Goal: Complete application form: Complete application form

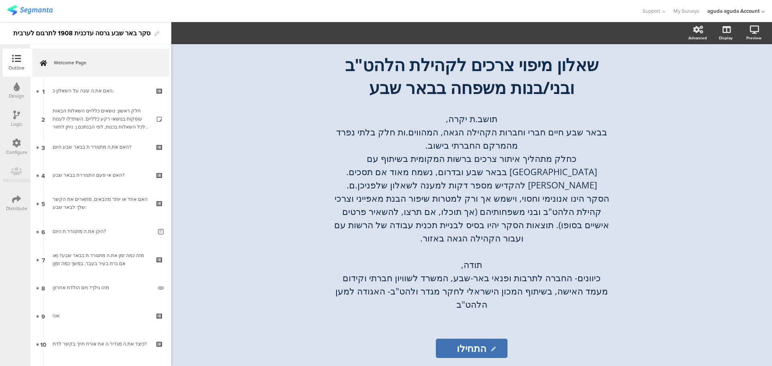
scroll to position [46, 0]
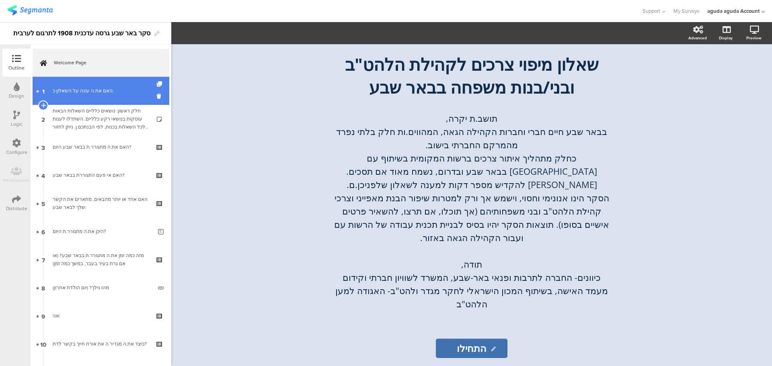
click at [119, 88] on div "האם את.ה עונה על השאלון כ:" at bounding box center [101, 91] width 96 height 8
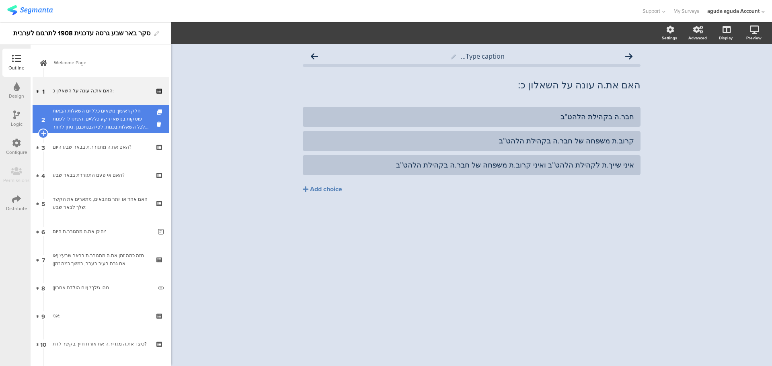
click at [96, 108] on div "חלק ראשון: נושאים כלליים השאלות הבאות עוסקות בנושאי רקע כלליים. השתדלו לענות לכ…" at bounding box center [101, 119] width 96 height 24
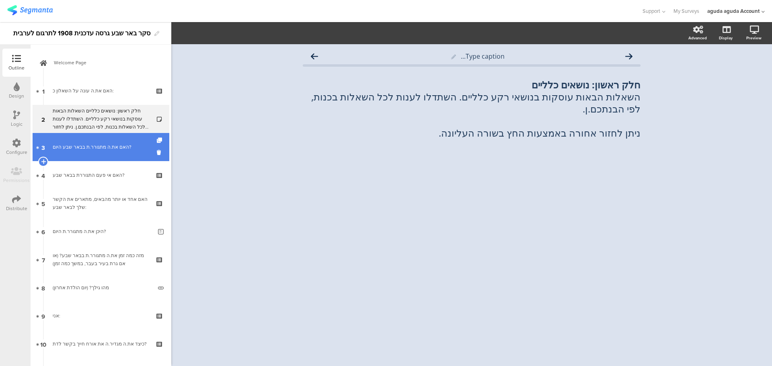
click at [108, 153] on link "3 האם את.ה מתגורר.ת בבאר שבע היום?" at bounding box center [101, 147] width 137 height 28
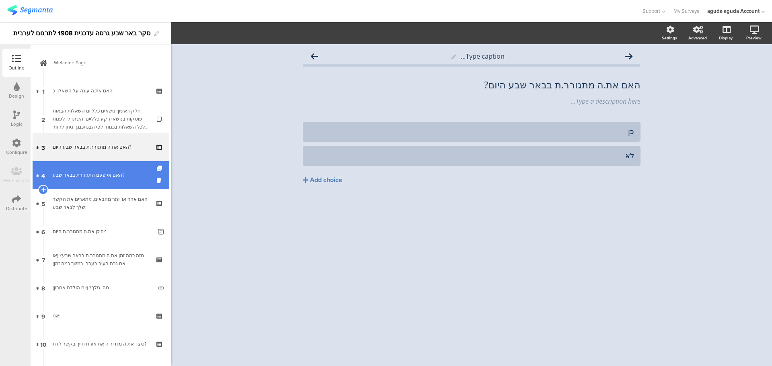
click at [111, 177] on div "האם אי פעם התגוררת בבאר שבע?" at bounding box center [101, 175] width 96 height 8
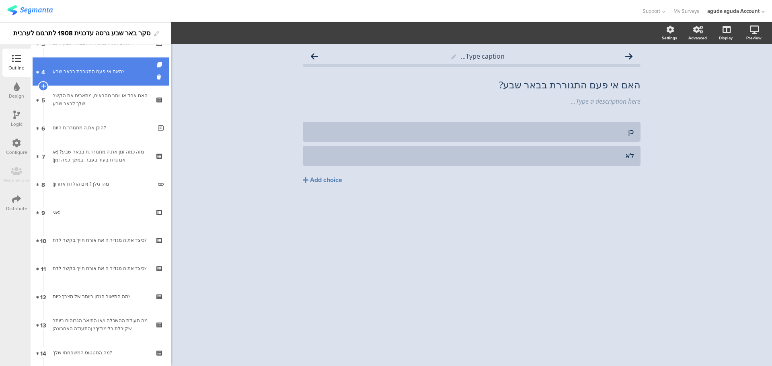
scroll to position [121, 0]
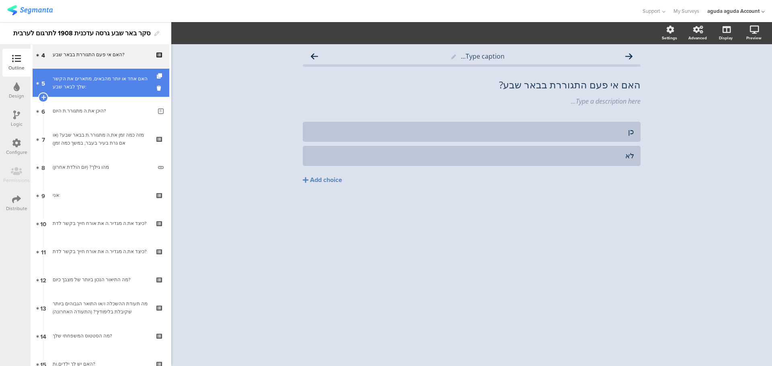
click at [113, 95] on link "5 האם אחד או יותר מהבאים, מתארים את הקשר שלך לבאר שבע:" at bounding box center [101, 83] width 137 height 28
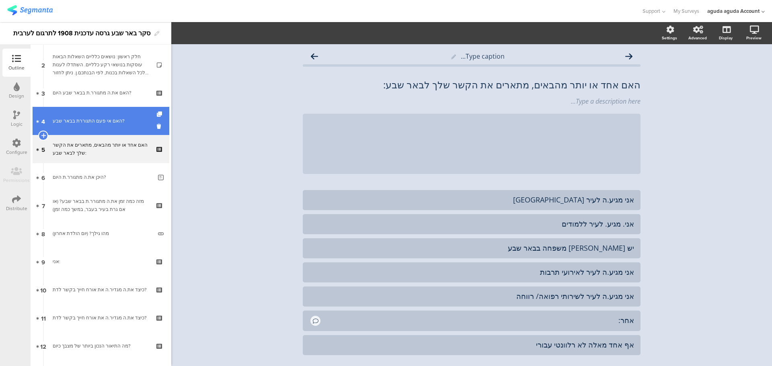
scroll to position [40, 0]
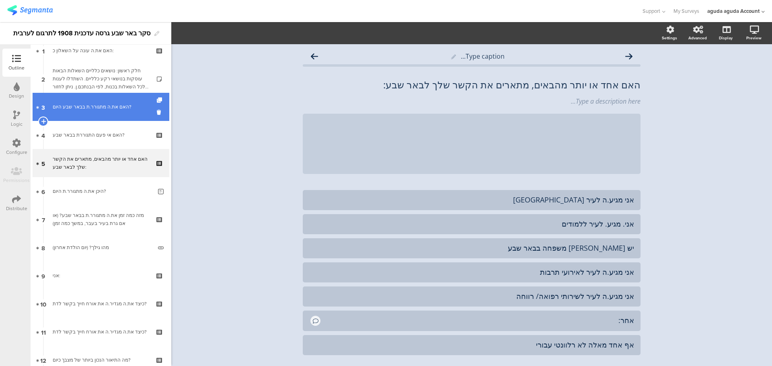
click at [115, 116] on link "3 האם את.ה מתגורר.ת בבאר שבע היום?" at bounding box center [101, 107] width 137 height 28
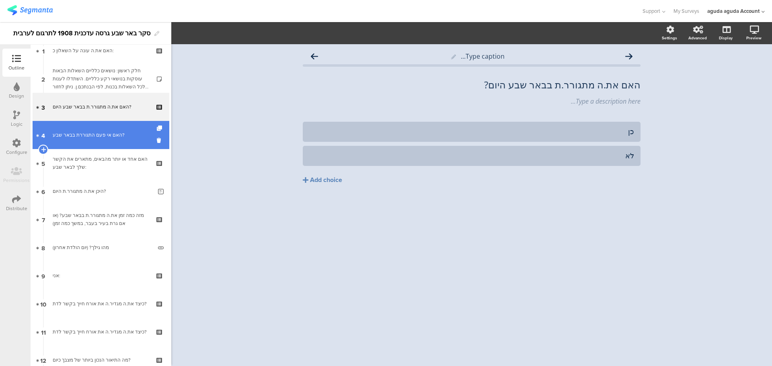
click at [115, 141] on link "4 האם אי פעם התגוררת [GEOGRAPHIC_DATA]?" at bounding box center [101, 135] width 137 height 28
click at [110, 138] on div "האם אי פעם התגוררת בבאר שבע?" at bounding box center [101, 135] width 96 height 8
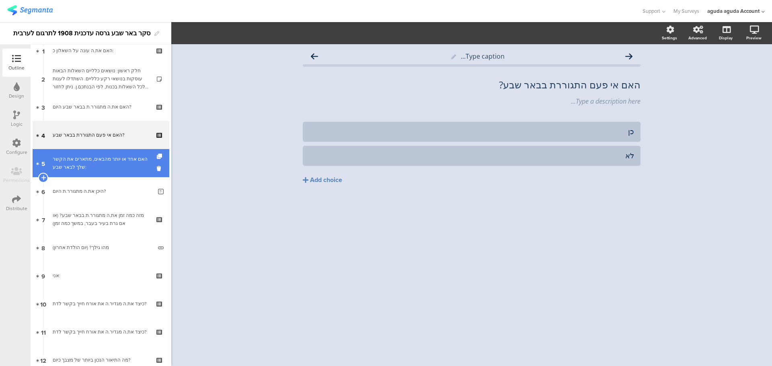
click at [112, 167] on div "האם אחד או יותר מהבאים, מתארים את הקשר שלך לבאר שבע:" at bounding box center [101, 163] width 96 height 16
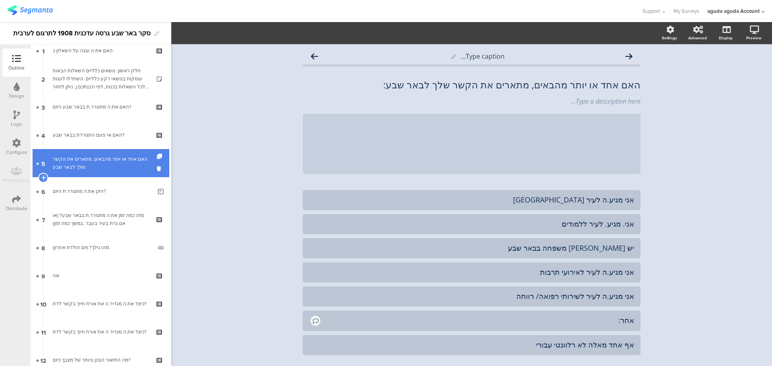
scroll to position [80, 0]
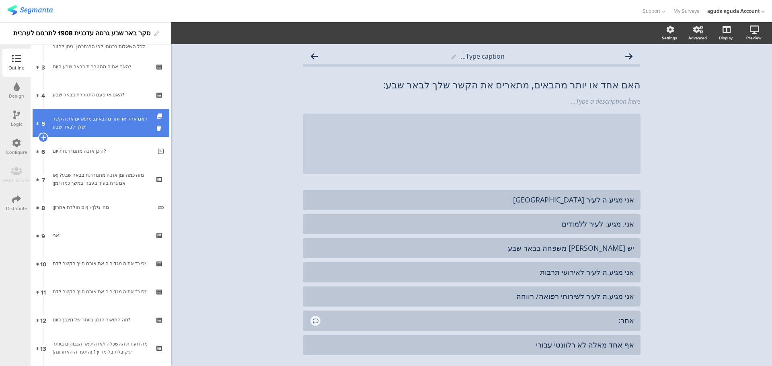
click at [120, 120] on div "האם אחד או יותר מהבאים, מתארים את הקשר שלך לבאר שבע:" at bounding box center [101, 123] width 96 height 16
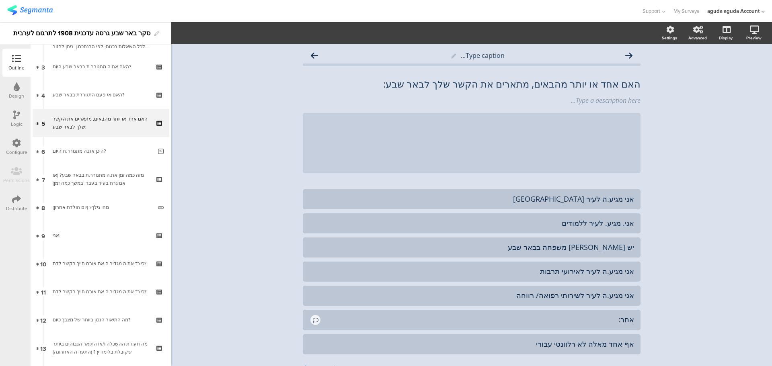
scroll to position [0, 0]
click at [680, 94] on div "Type caption... האם אחד או יותר מהבאים, מתארים את הקשר שלך לבאר שבע: האם אחד או…" at bounding box center [471, 227] width 600 height 367
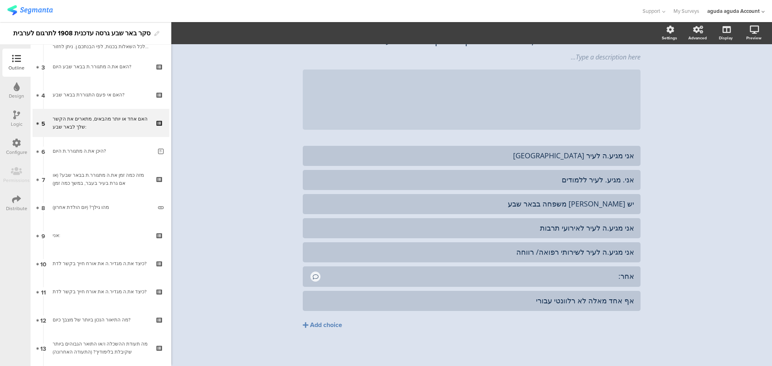
scroll to position [45, 0]
click at [680, 94] on div "Type caption... האם אחד או יותר מהבאים, מתארים את הקשר שלך לבאר שבע: האם אחד או…" at bounding box center [471, 182] width 600 height 367
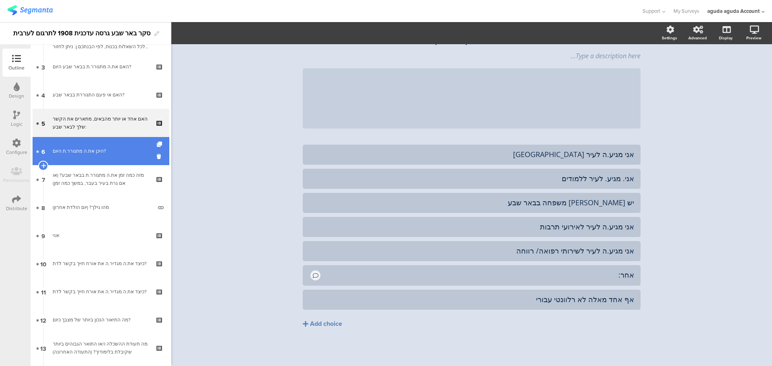
click at [109, 140] on link "6 היכן את.ה מתגורר.ת היום?" at bounding box center [101, 151] width 137 height 28
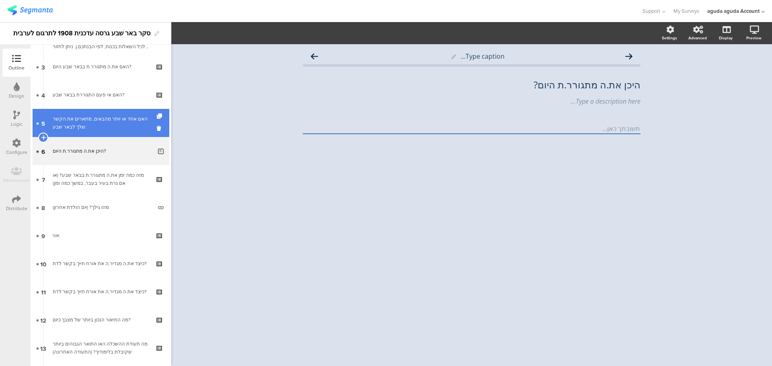
click at [109, 129] on div "האם אחד או יותר מהבאים, מתארים את הקשר שלך לבאר שבע:" at bounding box center [101, 123] width 96 height 16
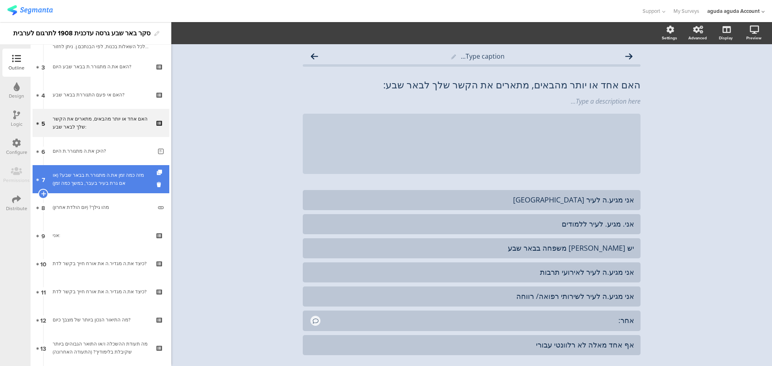
click at [84, 178] on div "מזה כמה זמן את.ה מתגורר.ת בבאר שבע? (או אם גרת בעיר בעבר, במשך כמה זמן)" at bounding box center [101, 179] width 96 height 16
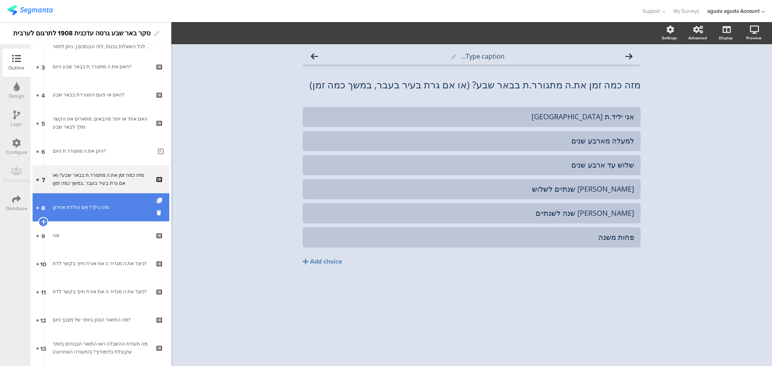
click at [125, 212] on link "8 מהו גילך? (יום הולדת אחרון)" at bounding box center [101, 207] width 137 height 28
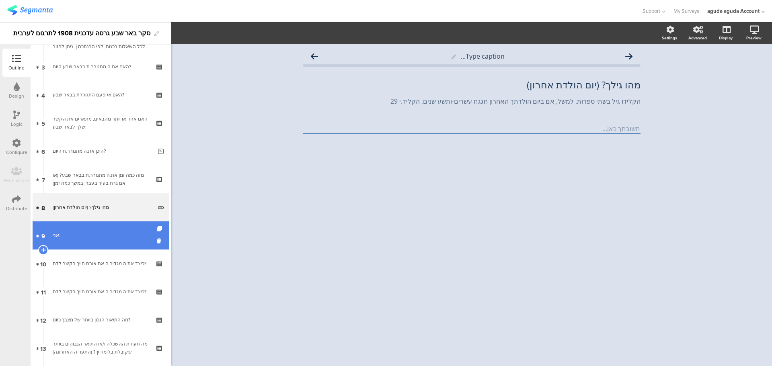
click at [117, 230] on link "9 אני:" at bounding box center [101, 235] width 137 height 28
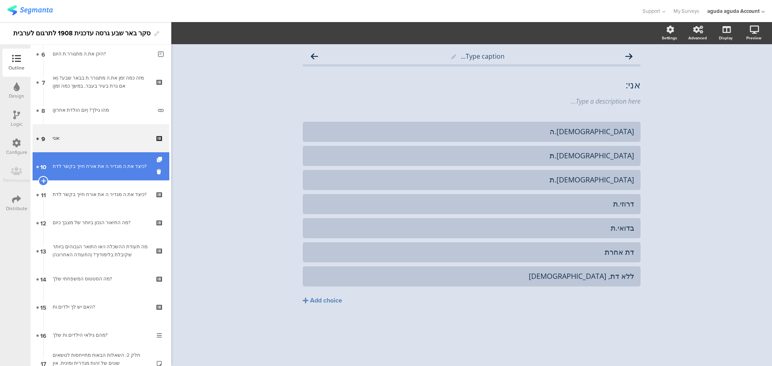
scroll to position [201, 0]
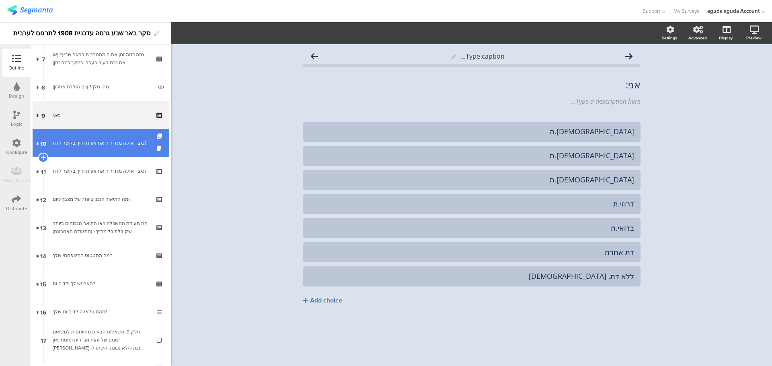
click at [114, 151] on link "10 כיצד את.ה מגדיר.ה את אורח חייך בקשר לדת?" at bounding box center [101, 143] width 137 height 28
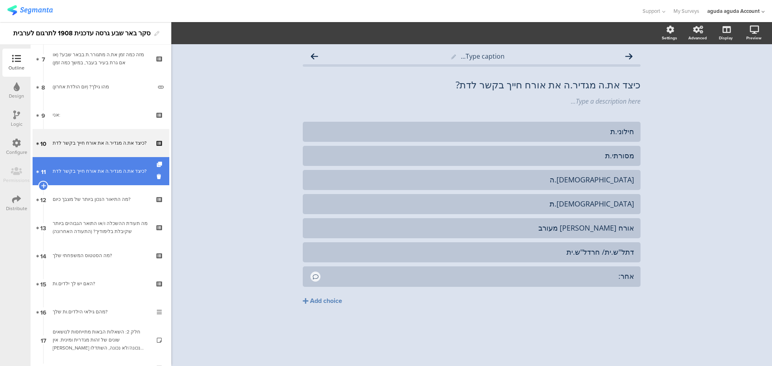
click at [102, 166] on link "11 כיצד את.ה מגדיר.ה את אורח חייך בקשר לדת?" at bounding box center [101, 171] width 137 height 28
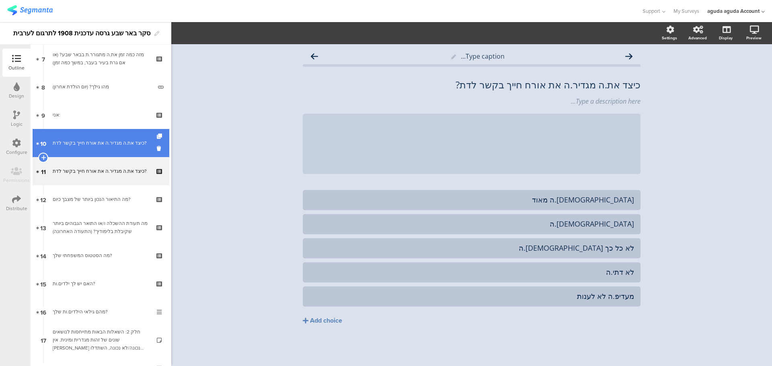
click at [125, 145] on div "כיצד את.ה מגדיר.ה את אורח חייך בקשר לדת?" at bounding box center [101, 143] width 96 height 8
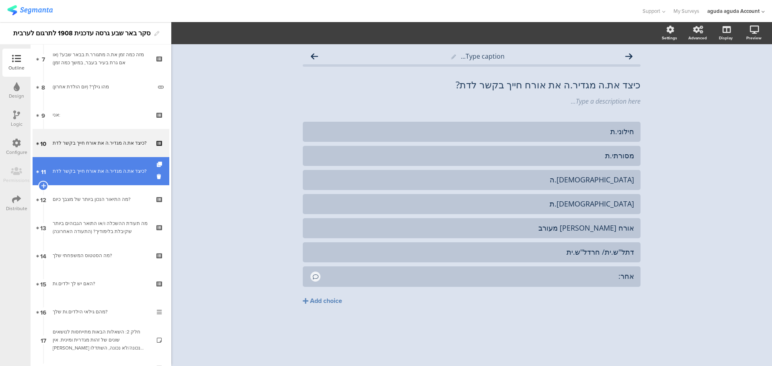
click at [117, 183] on link "11 כיצד את.ה מגדיר.ה את אורח חייך בקשר לדת?" at bounding box center [101, 171] width 137 height 28
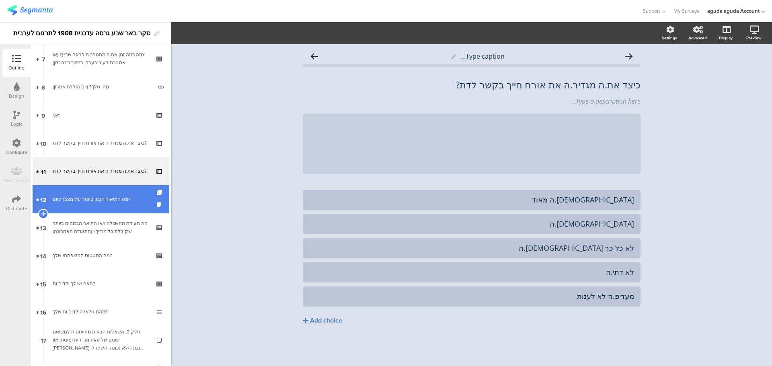
click at [117, 201] on div "מה התיאור הנכון ביותר של מצבך כיום?" at bounding box center [101, 199] width 96 height 8
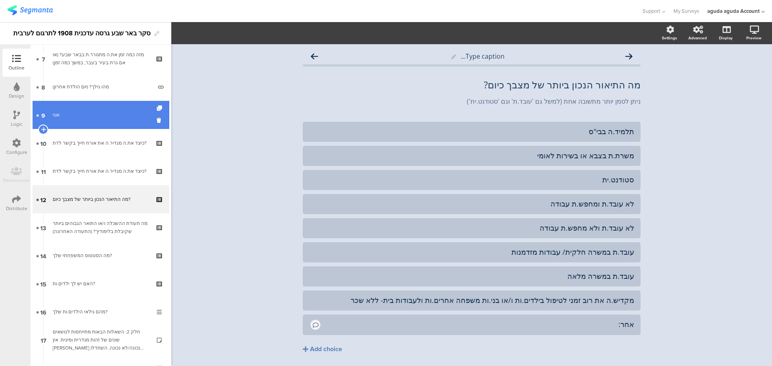
click at [118, 118] on div "אני:" at bounding box center [101, 115] width 96 height 8
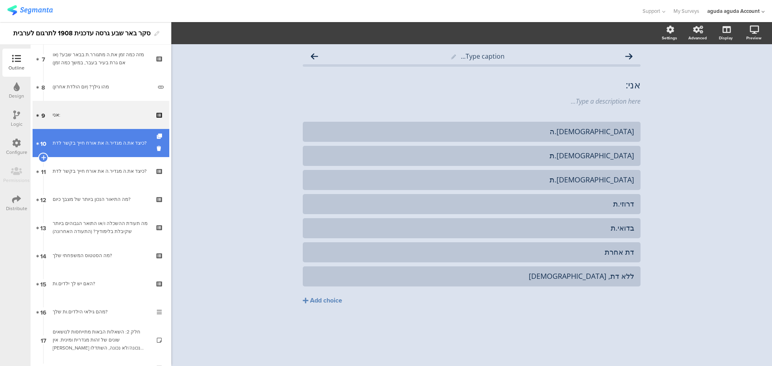
click at [115, 145] on div "כיצד את.ה מגדיר.ה את אורח חייך בקשר לדת?" at bounding box center [101, 143] width 96 height 8
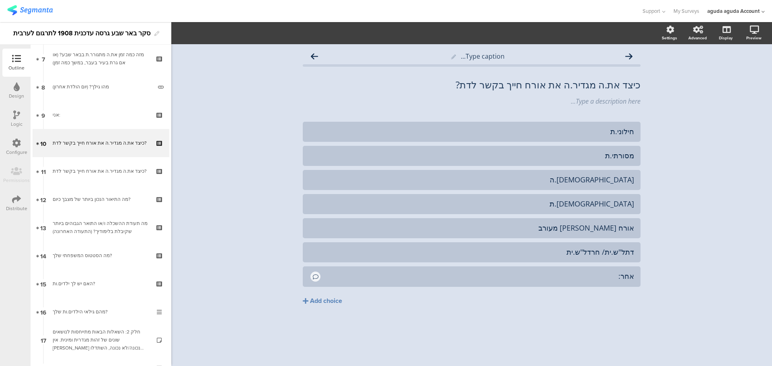
click at [265, 119] on div "Type caption... כיצד את.ה מגדיר.ה את אורח חייך בקשר לדת? כיצד את.ה מגדיר.ה את א…" at bounding box center [471, 205] width 600 height 322
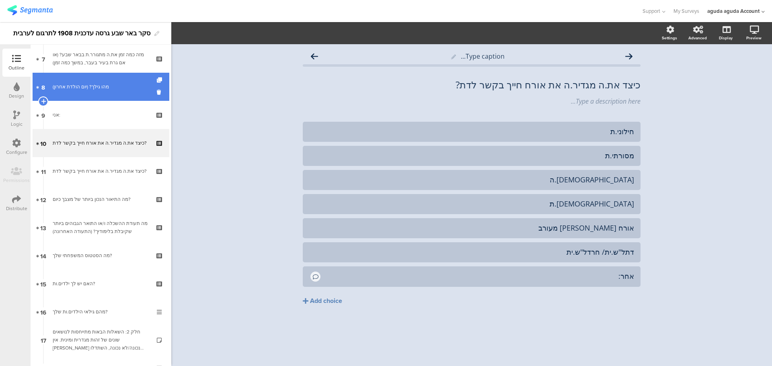
click at [106, 86] on div "מהו גילך? (יום הולדת אחרון)" at bounding box center [102, 87] width 99 height 8
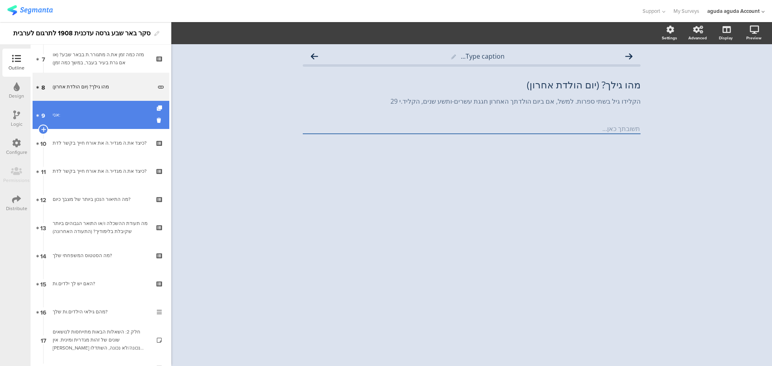
click at [100, 118] on div "אני:" at bounding box center [101, 115] width 96 height 8
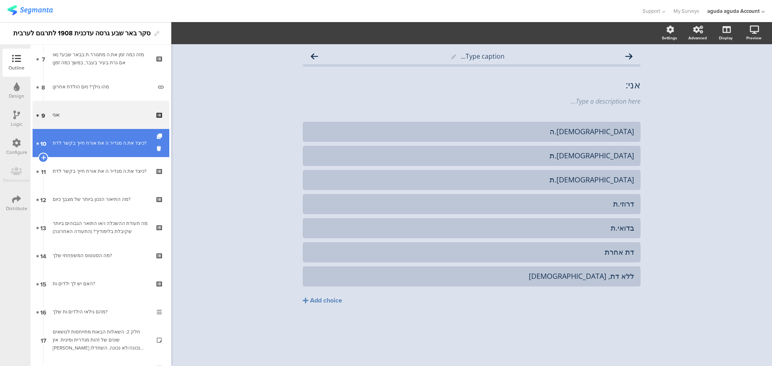
click at [105, 143] on div "כיצד את.ה מגדיר.ה את אורח חייך בקשר לדת?" at bounding box center [101, 143] width 96 height 8
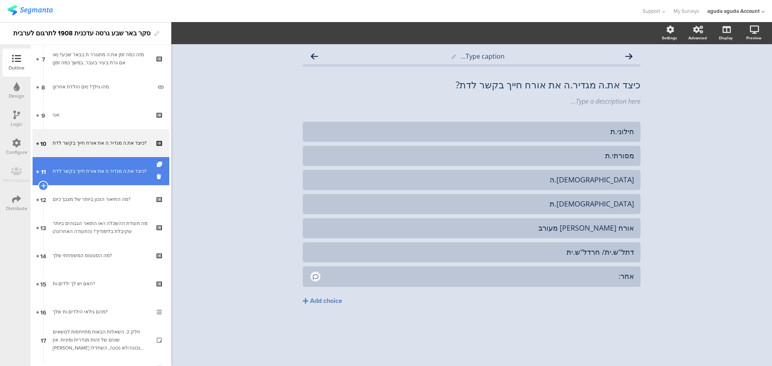
click at [84, 173] on div "כיצד את.ה מגדיר.ה את אורח חייך בקשר לדת?" at bounding box center [101, 171] width 96 height 8
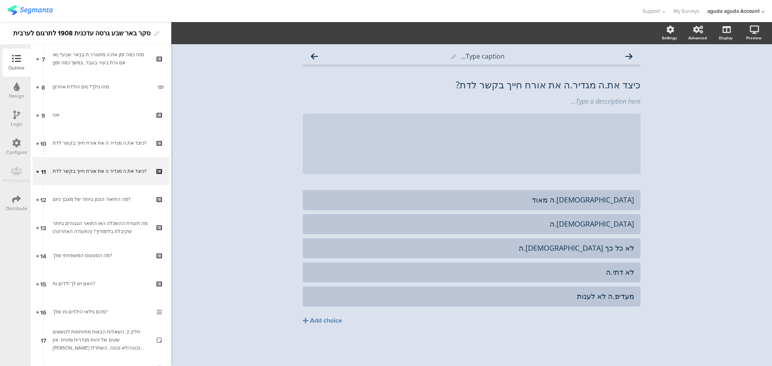
click at [708, 133] on div "Type caption... כיצד את.ה מגדיר.ה את אורח חייך בקשר לדת? כיצד את.ה מגדיר.ה את א…" at bounding box center [471, 205] width 600 height 322
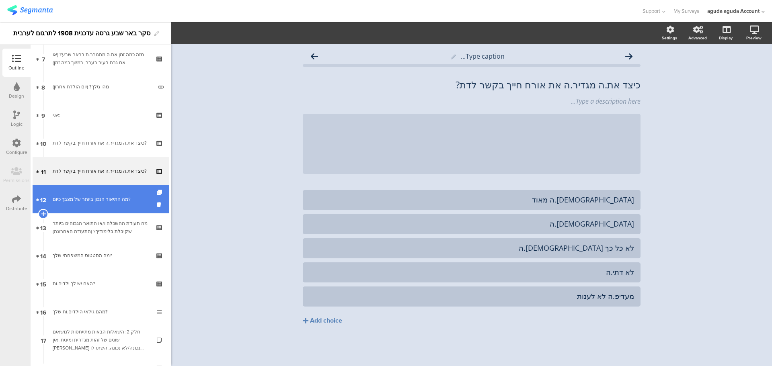
click at [111, 205] on link "12 מה התיאור הנכון ביותר של מצבך כיום?" at bounding box center [101, 199] width 137 height 28
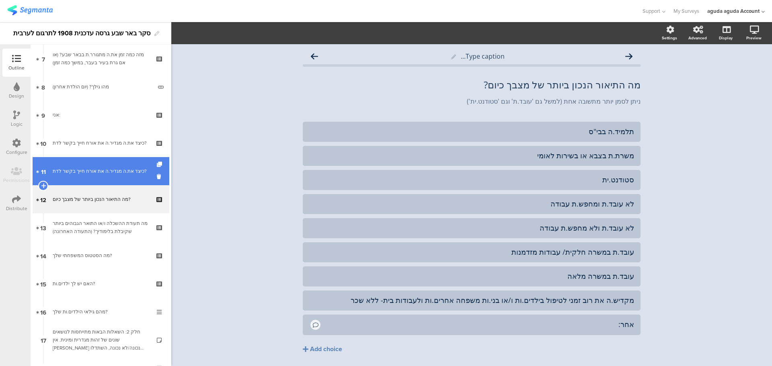
click at [104, 168] on div "כיצד את.ה מגדיר.ה את אורח חייך בקשר לדת?" at bounding box center [101, 171] width 96 height 8
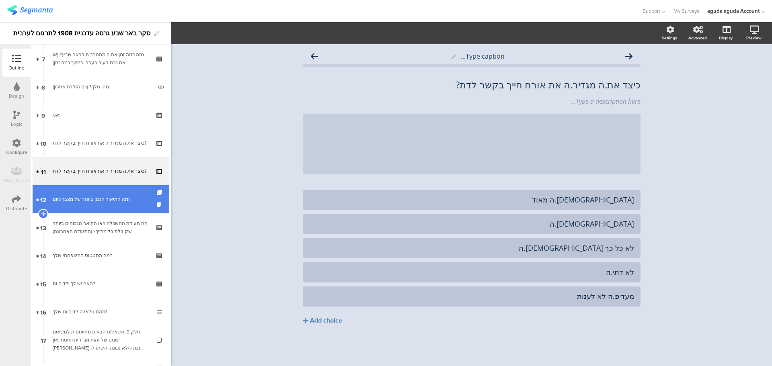
click at [93, 204] on link "12 מה התיאור הנכון ביותר של מצבך כיום?" at bounding box center [101, 199] width 137 height 28
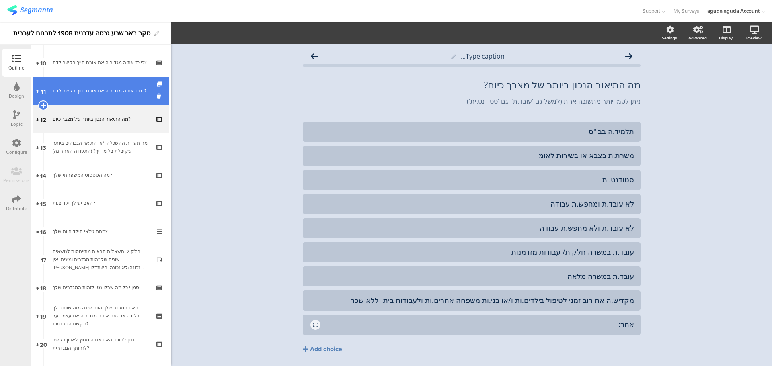
scroll to position [241, 0]
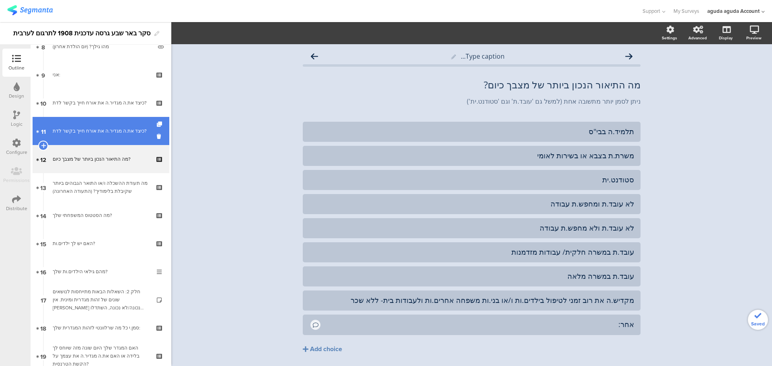
click at [113, 136] on link "11 כיצד את.ה מגדיר.ה את אורח חייך בקשר לדת?" at bounding box center [101, 131] width 137 height 28
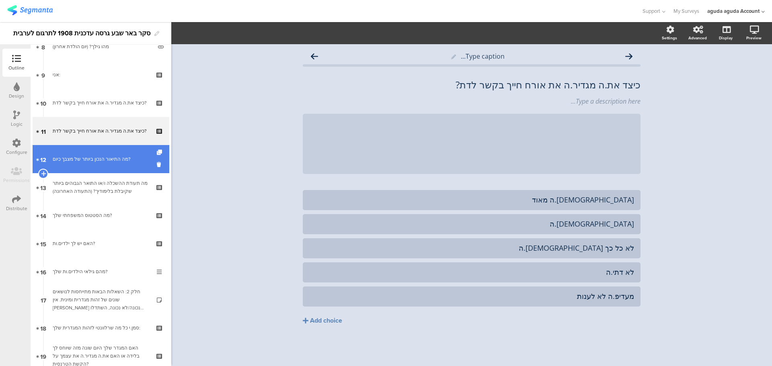
click at [101, 153] on link "12 מה התיאור הנכון ביותר של מצבך כיום?" at bounding box center [101, 159] width 137 height 28
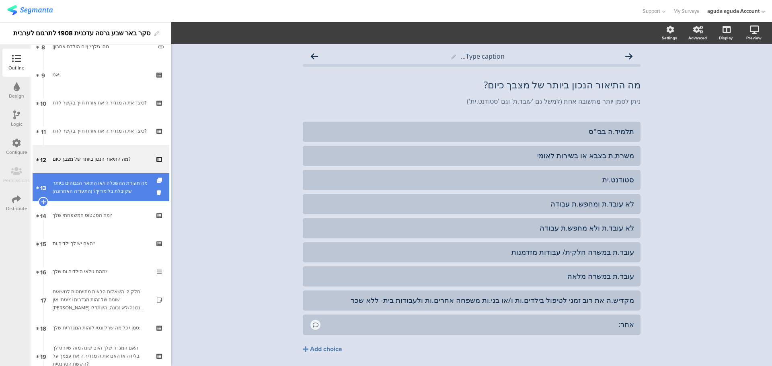
click at [104, 192] on div "מה תעודת ההשכלה ו/או התואר הגבוהים ביותר שקיבלת בלימודיך? (התעודה האחרונה)" at bounding box center [101, 187] width 96 height 16
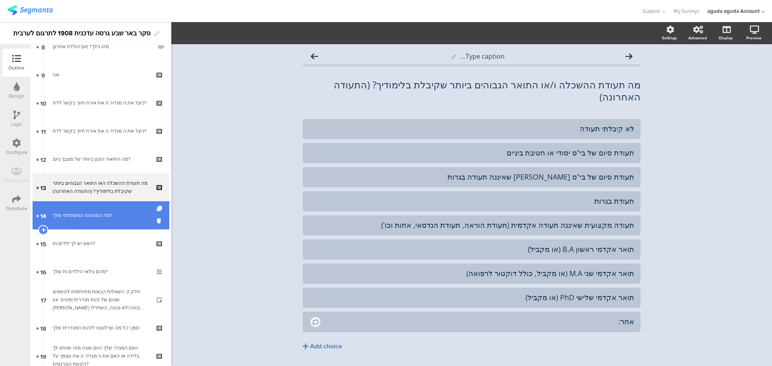
click at [92, 216] on div "מה הסטטוס המשפחתי שלך?" at bounding box center [101, 215] width 96 height 8
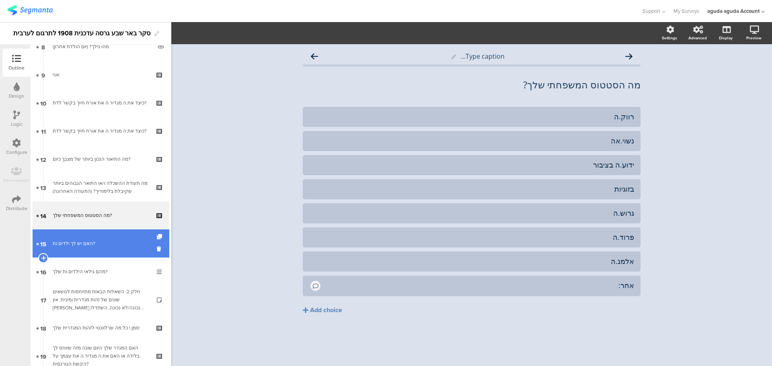
click at [71, 235] on link "15 האם יש לך ילדים.ות?" at bounding box center [101, 243] width 137 height 28
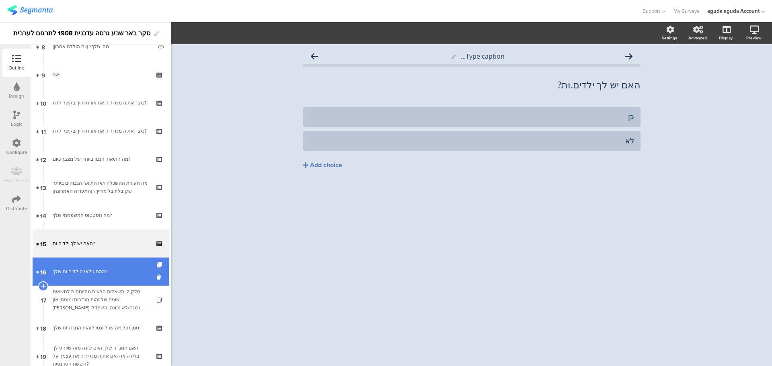
click at [93, 272] on div "מהם גילאי הילדים.ות שלך?" at bounding box center [101, 272] width 96 height 8
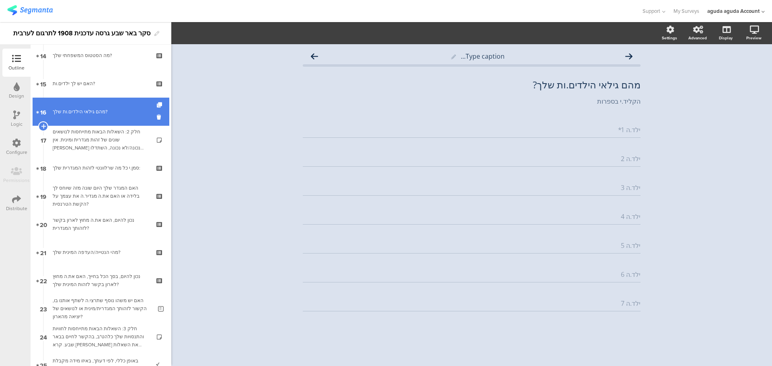
scroll to position [402, 0]
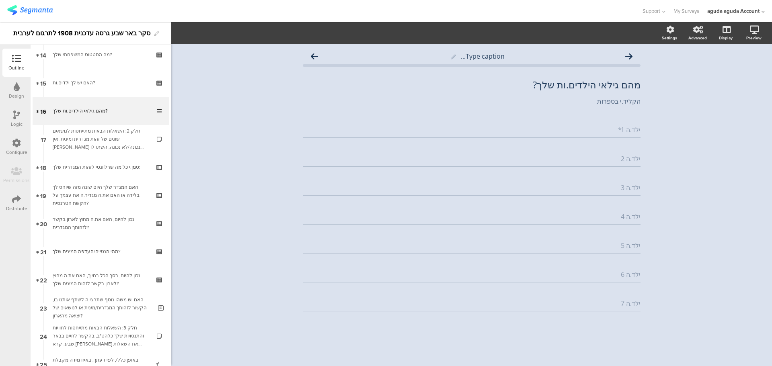
click at [172, 143] on div "Type caption... מהם גילאי הילדים.ות שלך? מהם גילאי הילדים.ות שלך? הקליד.י בספרו…" at bounding box center [471, 205] width 600 height 322
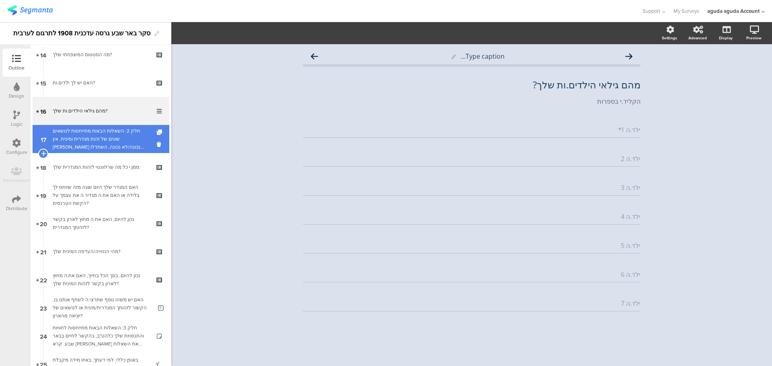
click at [70, 135] on div "חלק 2: השאלות הבאות מתייחסות לנושאים שונים של זהות מגדרית ומינית. אין [PERSON_N…" at bounding box center [101, 139] width 96 height 24
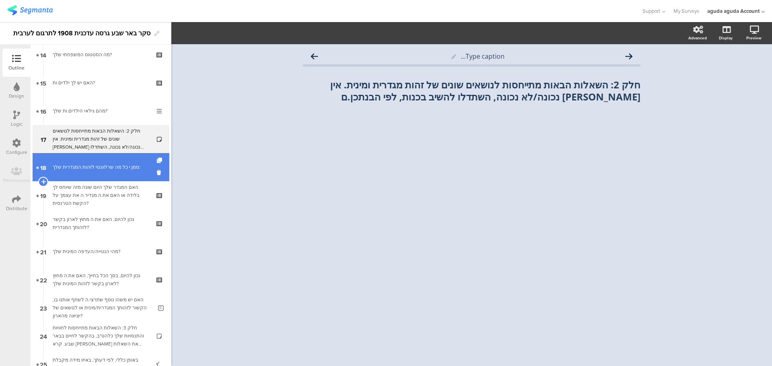
click at [106, 171] on link "18 סמן.י כל מה שרלוונטי לזהות המגדרית שלך:" at bounding box center [101, 167] width 137 height 28
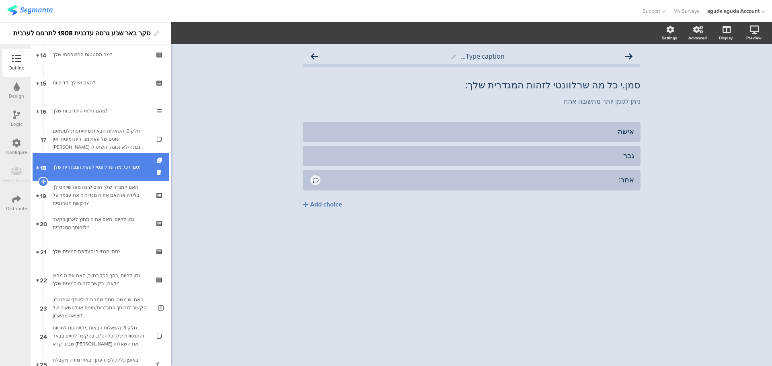
click at [113, 172] on link "18 סמן.י כל מה שרלוונטי לזהות המגדרית שלך:" at bounding box center [101, 167] width 137 height 28
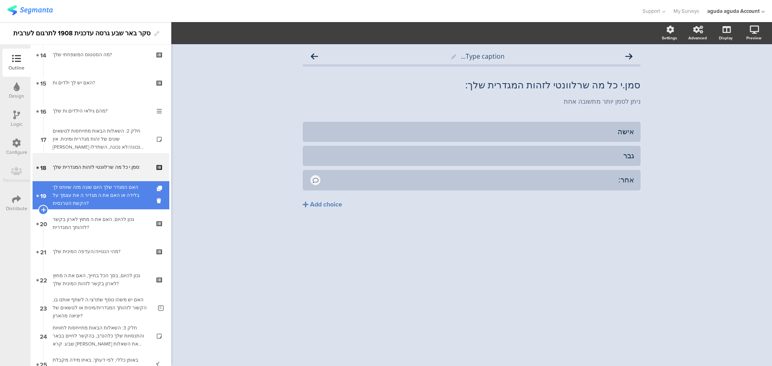
click at [113, 196] on div "האם המגדר שלך היום שונה מזה שיוחס לך בלידה או האם את.ה מגדיר.ה את עצמך על הקשת …" at bounding box center [101, 195] width 96 height 24
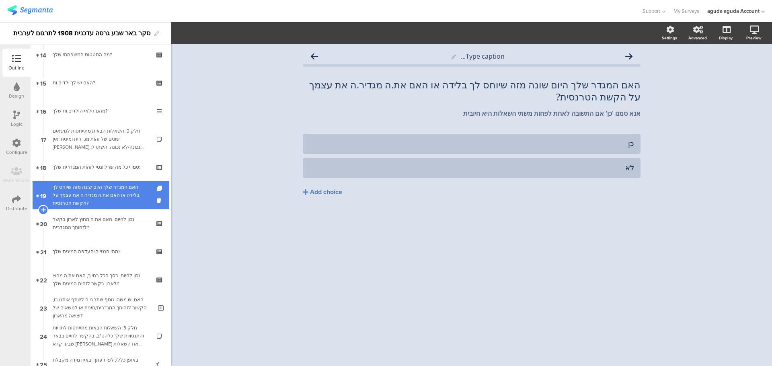
click at [76, 201] on div "האם המגדר שלך היום שונה מזה שיוחס לך בלידה או האם את.ה מגדיר.ה את עצמך על הקשת …" at bounding box center [101, 195] width 96 height 24
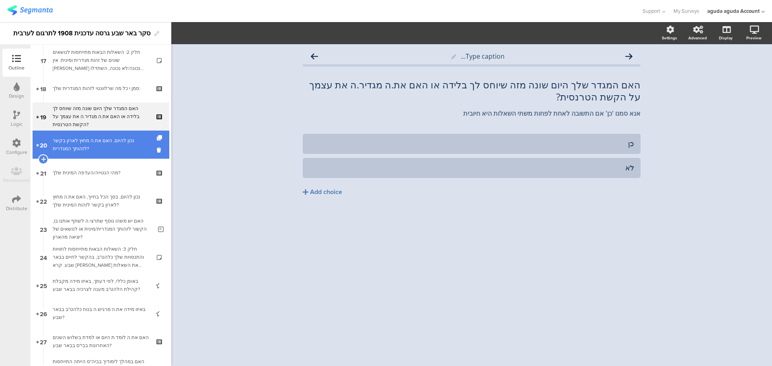
scroll to position [482, 0]
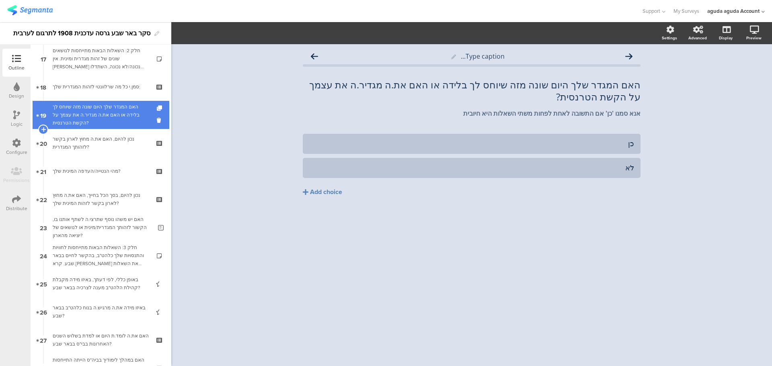
click at [98, 112] on div "האם המגדר שלך היום שונה מזה שיוחס לך בלידה או האם את.ה מגדיר.ה את עצמך על הקשת …" at bounding box center [101, 115] width 96 height 24
click at [97, 113] on div "האם המגדר שלך היום שונה מזה שיוחס לך בלידה או האם את.ה מגדיר.ה את עצמך על הקשת …" at bounding box center [101, 115] width 96 height 24
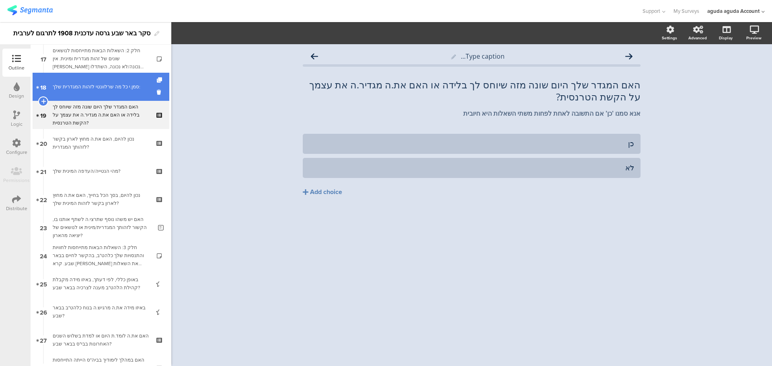
click at [109, 92] on link "18 סמן.י כל מה שרלוונטי לזהות המגדרית שלך:" at bounding box center [101, 87] width 137 height 28
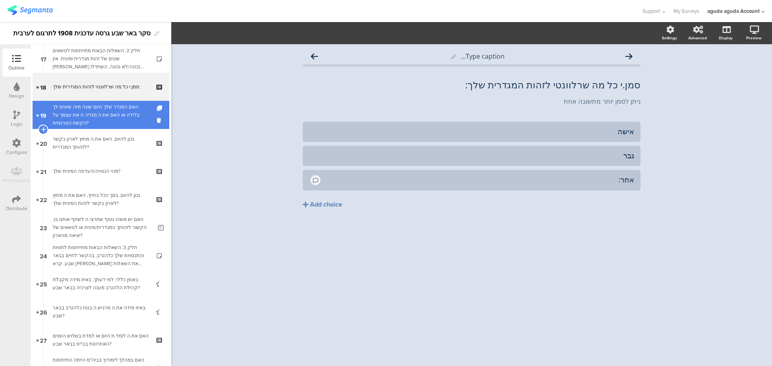
click at [92, 111] on div "האם המגדר שלך היום שונה מזה שיוחס לך בלידה או האם את.ה מגדיר.ה את עצמך על הקשת …" at bounding box center [101, 115] width 96 height 24
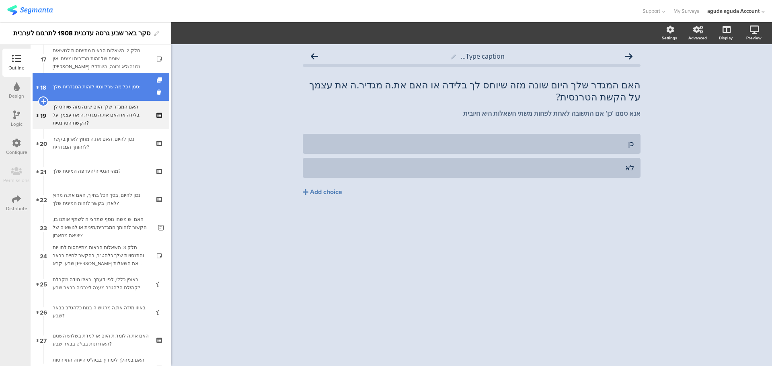
click at [94, 90] on div "סמן.י כל מה שרלוונטי לזהות המגדרית שלך:" at bounding box center [101, 87] width 96 height 8
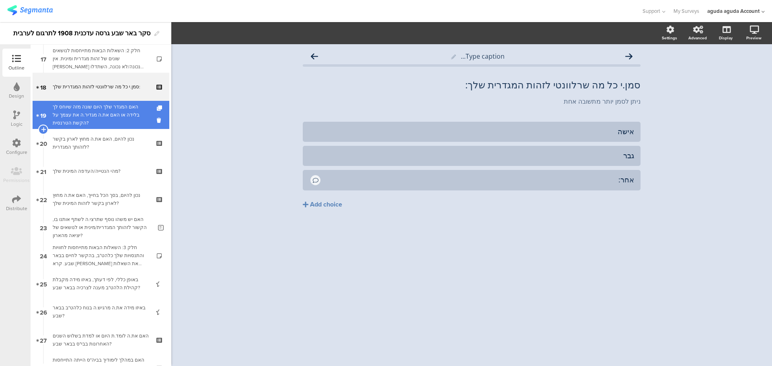
click at [106, 129] on link "19 האם המגדר שלך היום שונה מזה שיוחס לך בלידה או האם את.ה מגדיר.ה את עצמך על הק…" at bounding box center [101, 115] width 137 height 28
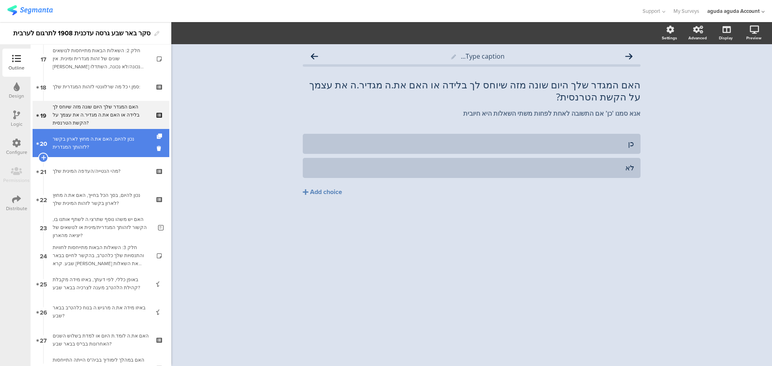
click at [102, 139] on div "נכון להיום, האם את.ה מחוץ לארון בקשר לזהותך המגדרית?" at bounding box center [101, 143] width 96 height 16
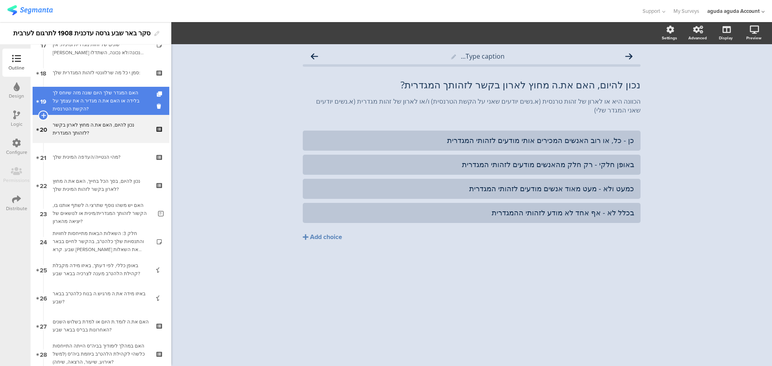
scroll to position [482, 0]
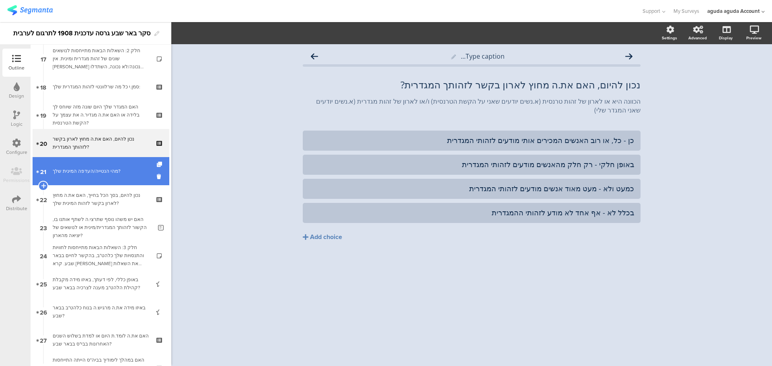
click at [99, 178] on link "21 מהי הנטייה/העדפה המינית שלך?" at bounding box center [101, 171] width 137 height 28
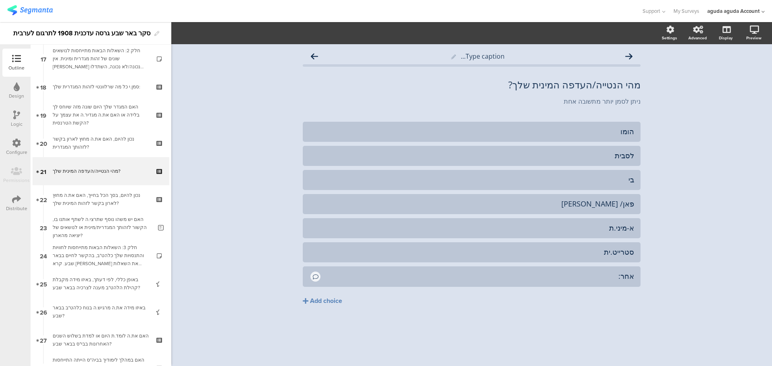
click at [227, 115] on div "Type caption... מהי הנטייה/העדפה המינית שלך? מהי הנטייה/העדפה המינית שלך? ניתן …" at bounding box center [471, 205] width 600 height 322
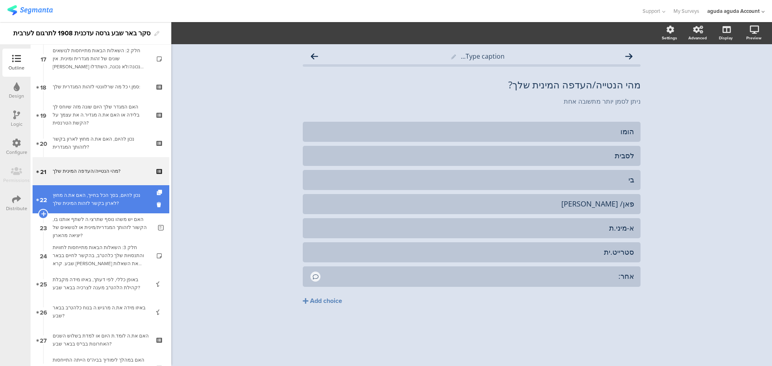
click at [89, 203] on div "נכון להיום, בסך הכל בחייך, האם את.ה מחוץ לארון בקשר לזהות המינית שלך?" at bounding box center [101, 199] width 96 height 16
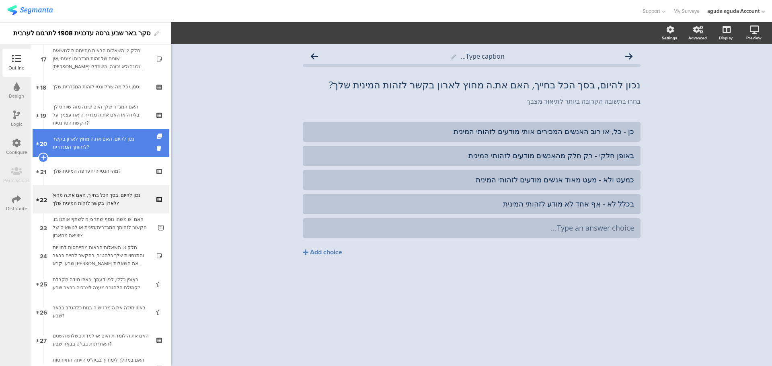
click at [118, 150] on div "נכון להיום, האם את.ה מחוץ לארון בקשר לזהותך המגדרית?" at bounding box center [101, 143] width 96 height 16
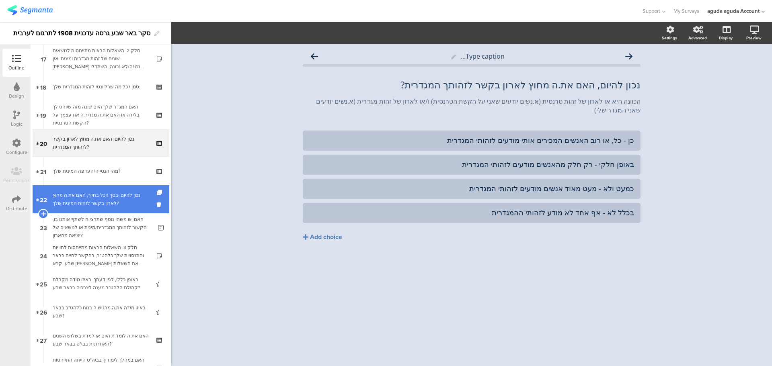
click at [90, 198] on div "נכון להיום, בסך הכל בחייך, האם את.ה מחוץ לארון בקשר לזהות המינית שלך?" at bounding box center [101, 199] width 96 height 16
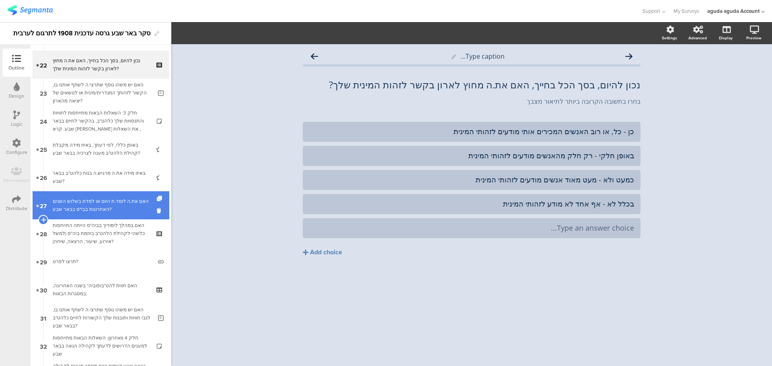
scroll to position [603, 0]
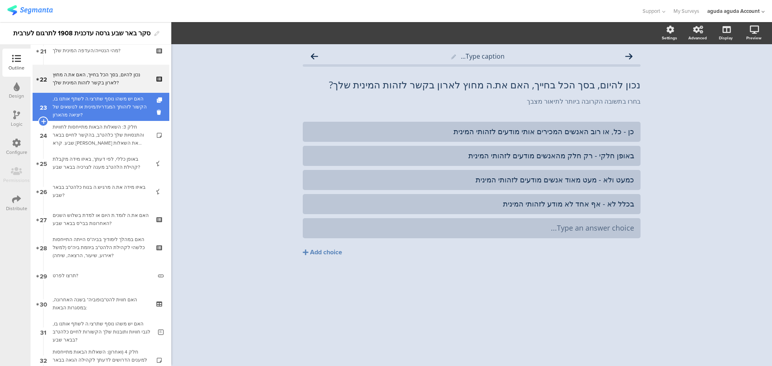
click at [101, 111] on div "האם יש משהו נוסף שתרצי.ה לשתף אותנו בו, הקשור לזהותך המגדרית/מינית או לנושאים ש…" at bounding box center [102, 107] width 99 height 24
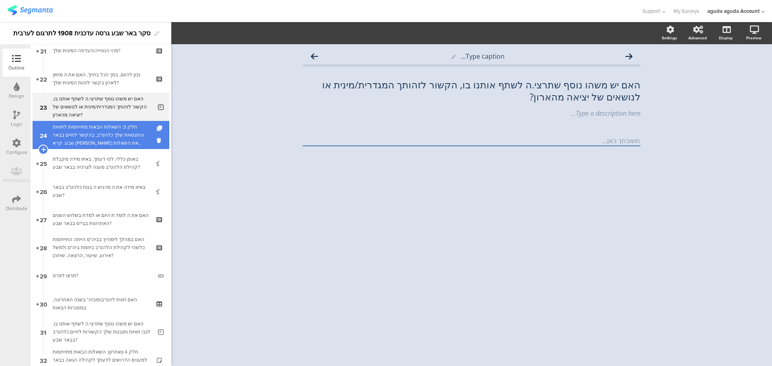
click at [94, 136] on div "חלק 3: השאלות הבאות מתייחסות לחוויות והתנסויות שלך כלהט"ב, בהקשר לחיים בבאר שבע…" at bounding box center [101, 135] width 96 height 24
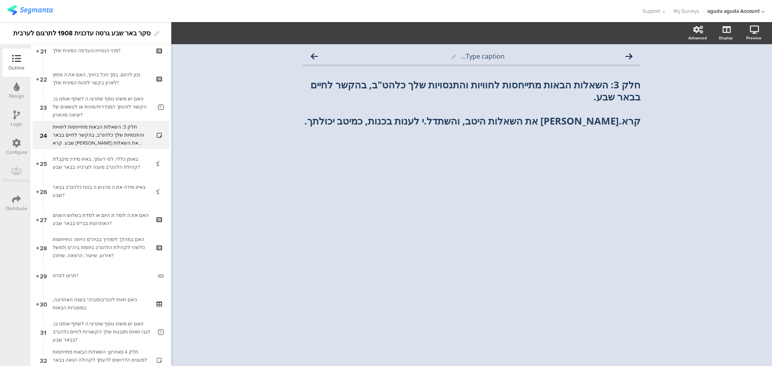
click at [628, 205] on div "Type caption... חלק 3: השאלות הבאות מתייחסות לחוויות והתנסויות שלך כלהט"ב, בהקש…" at bounding box center [471, 205] width 600 height 322
click at [669, 152] on div "Type caption... חלק 3: השאלות הבאות מתייחסות לחוויות והתנסויות שלך כלהט"ב, בהקש…" at bounding box center [471, 205] width 600 height 322
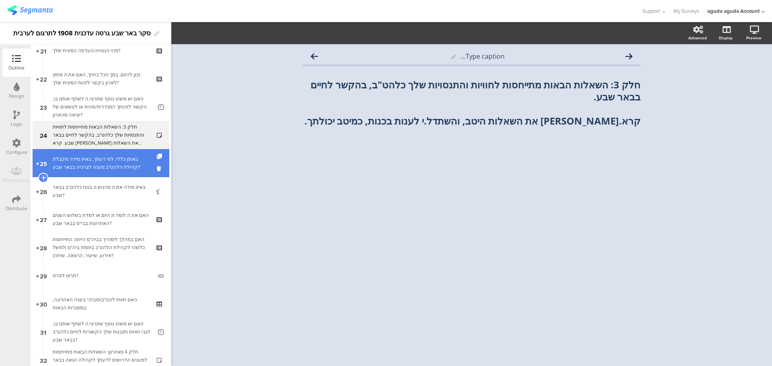
click at [67, 172] on link "25 באופן כללי, לפי דעתך, באיזו מידה מקבלת קהילת [DEMOGRAPHIC_DATA]"ב מענה לצרכי…" at bounding box center [101, 163] width 137 height 28
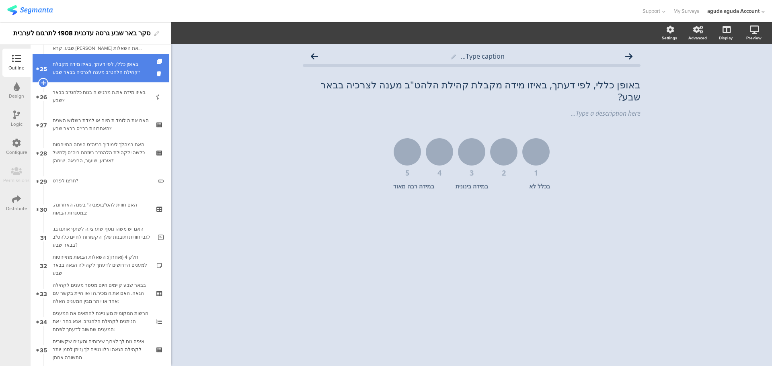
scroll to position [683, 0]
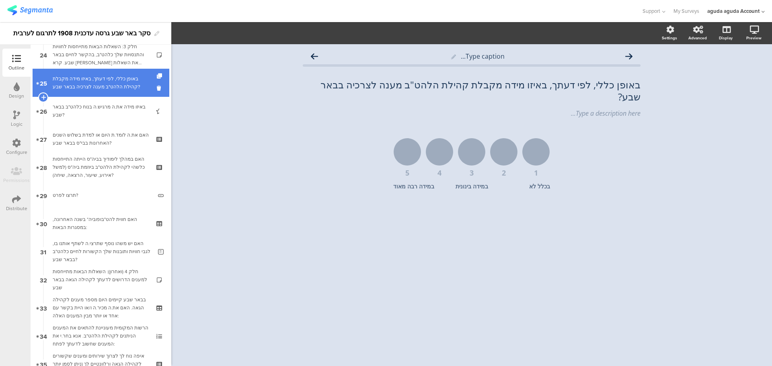
click at [87, 90] on div "באופן כללי, לפי דעתך, באיזו מידה מקבלת קהילת הלהט"ב מענה לצרכיה בבאר שבע?" at bounding box center [101, 83] width 96 height 16
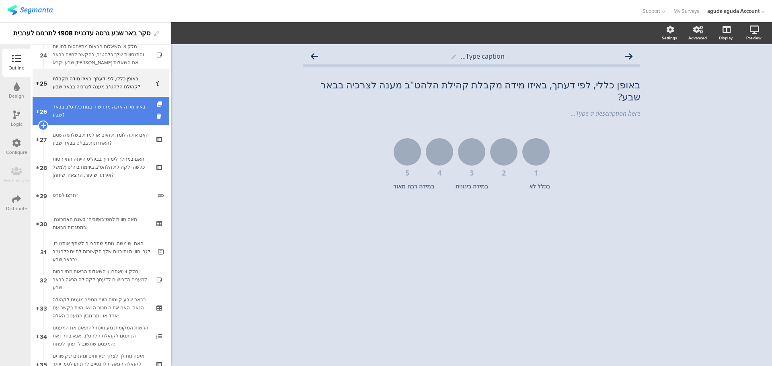
click at [88, 114] on div "באיזו מידה את.ה מרגיש.ה בנוח כלהט"ב בבאר שבע?" at bounding box center [101, 111] width 96 height 16
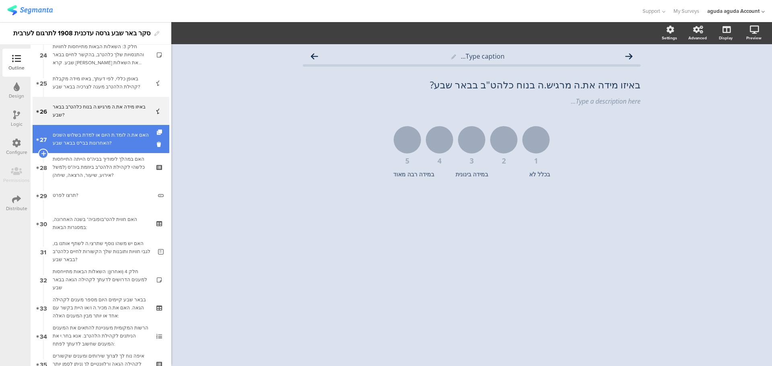
click at [102, 147] on link "27 האם את.ה לומד.ת היום או למדת בשלוש השנים האחרונות בבי"ס בבאר שבע?" at bounding box center [101, 139] width 137 height 28
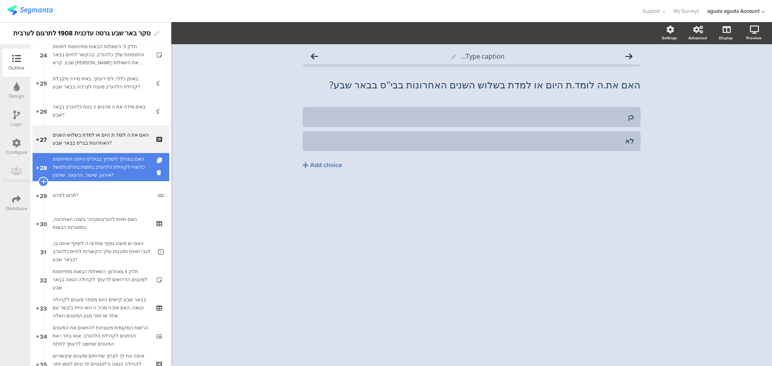
click at [103, 161] on div "האם במהלך לימודיך בביה"ס הייתה התייחסות כלשהי לקהילת הלהט"ב ביוזמת ביה"ס (למשל …" at bounding box center [101, 167] width 96 height 24
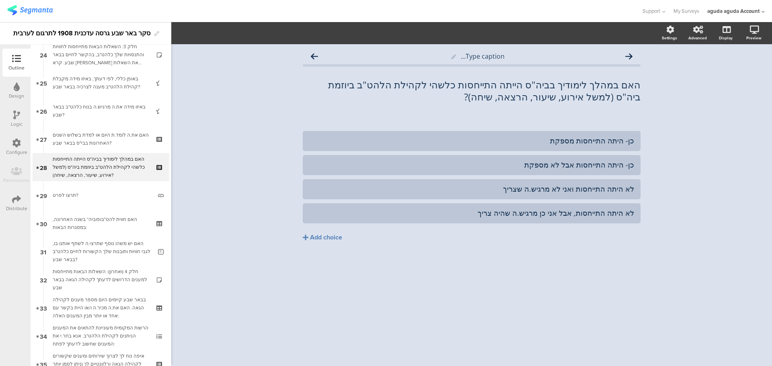
click at [586, 269] on div "כן- היתה התייחסות מספקת כן- היתה התייחסות אבל לא מספקת לא היתה התייחסות ואני לא…" at bounding box center [472, 203] width 338 height 145
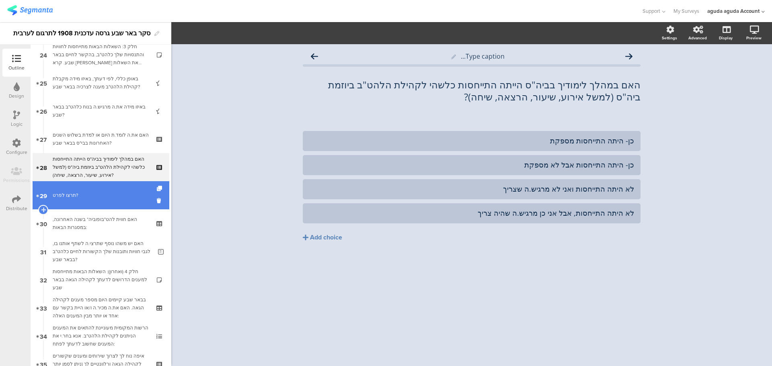
click at [95, 196] on div "תרצו לפרט?" at bounding box center [102, 195] width 99 height 8
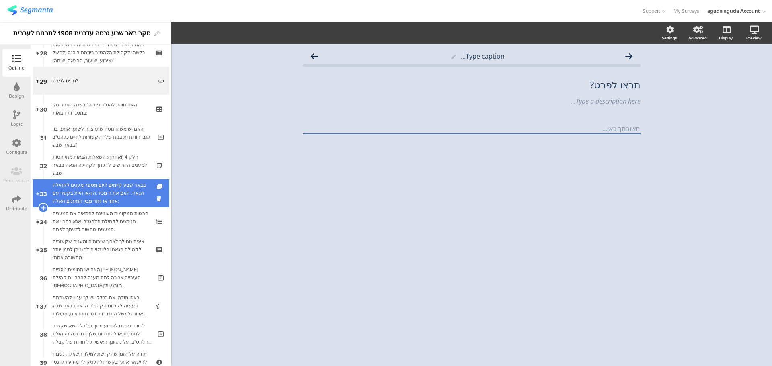
scroll to position [804, 0]
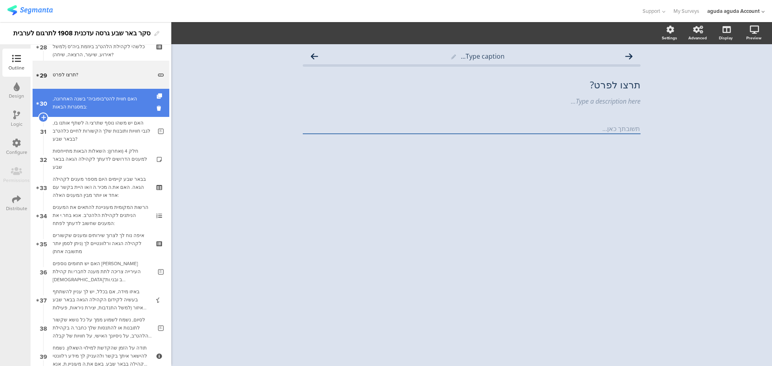
click at [85, 106] on div "האם חווית להט"בופוביה* בשנה האחרונה, במסגרות הבאות:" at bounding box center [101, 103] width 96 height 16
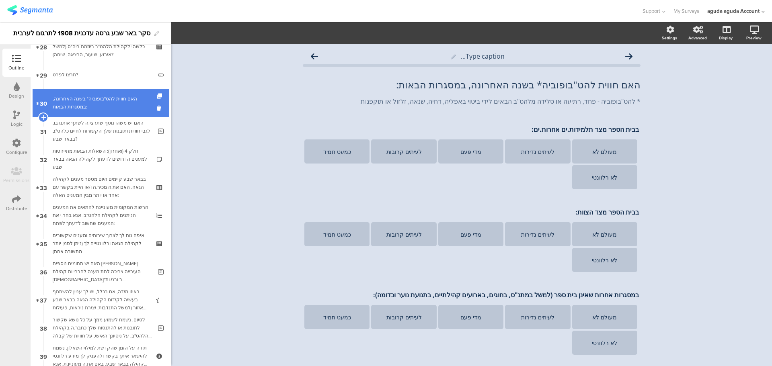
click at [96, 93] on link "30 האם חווית להט"בופוביה* בשנה האחרונה, במסגרות הבאות:" at bounding box center [101, 103] width 137 height 28
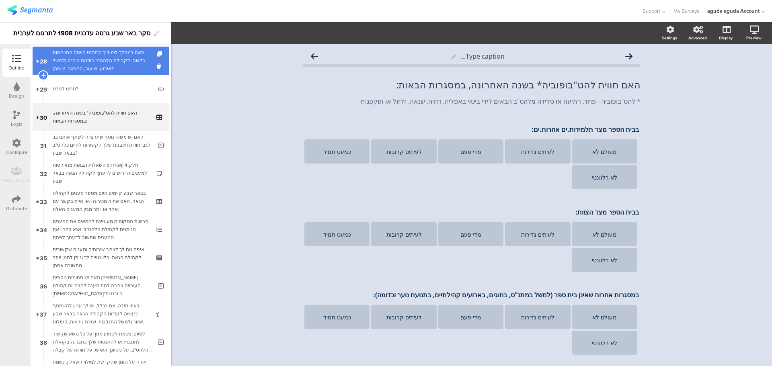
scroll to position [804, 0]
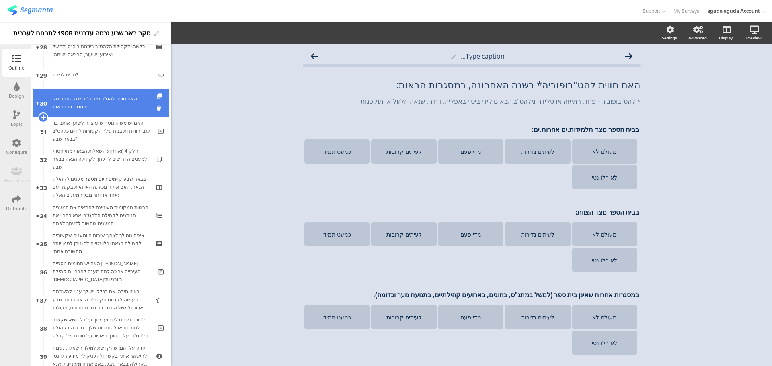
click at [99, 109] on div "האם חווית להט"בופוביה* בשנה האחרונה, במסגרות הבאות:" at bounding box center [101, 103] width 96 height 16
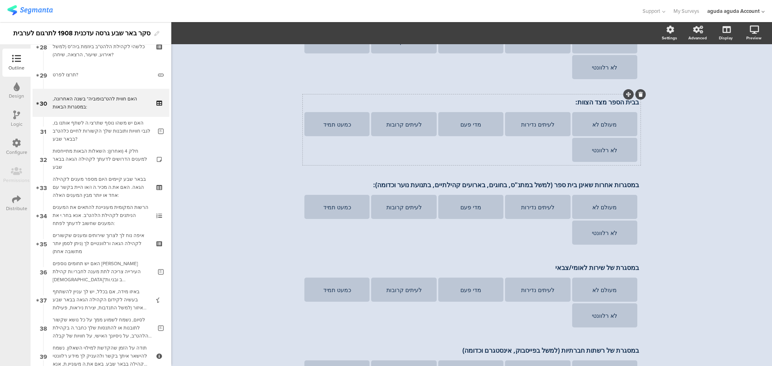
scroll to position [121, 0]
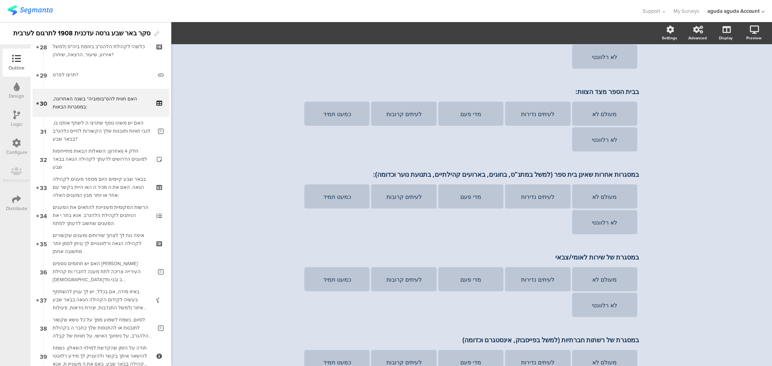
click at [741, 231] on div "Type caption... האם חווית להט"בופוביה* בשנה האחרונה, במסגרות הבאות: האם חווית ל…" at bounding box center [471, 356] width 600 height 864
click at [687, 149] on div "Type caption... האם חווית להט"בופוביה* בשנה האחרונה, במסגרות הבאות: האם חווית ל…" at bounding box center [471, 356] width 600 height 864
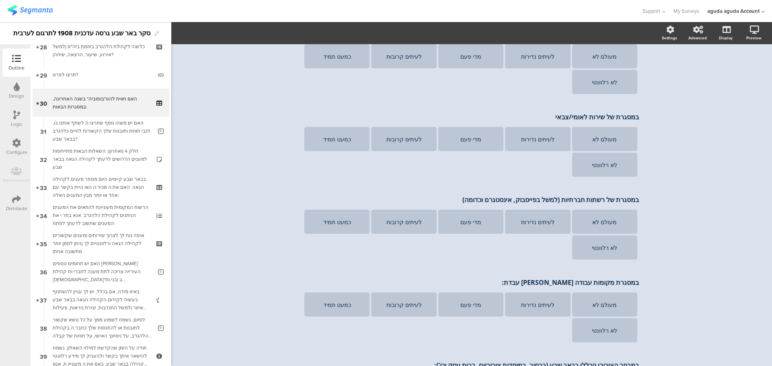
scroll to position [281, 0]
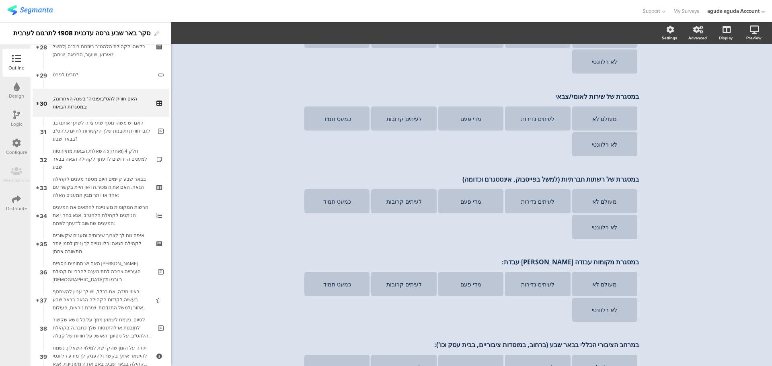
click at [687, 149] on div "Type caption... האם חווית להט"בופוביה* בשנה האחרונה, במסגרות הבאות: האם חווית ל…" at bounding box center [471, 195] width 600 height 864
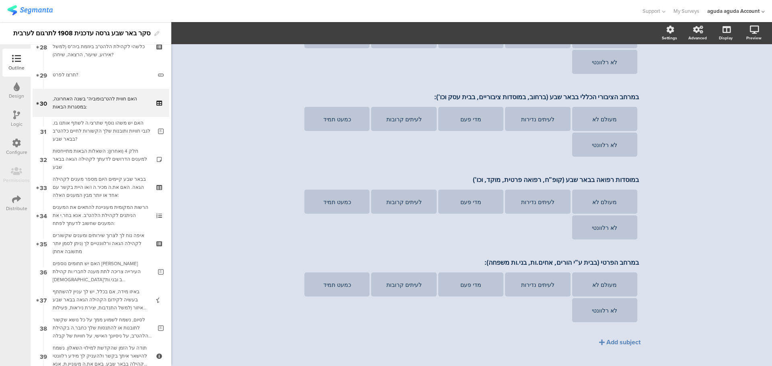
scroll to position [542, 0]
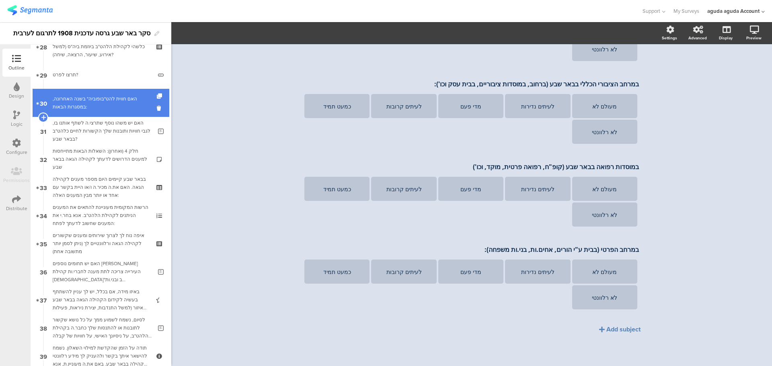
click at [89, 100] on div "האם חווית להט"בופוביה* בשנה האחרונה, במסגרות הבאות:" at bounding box center [101, 103] width 96 height 16
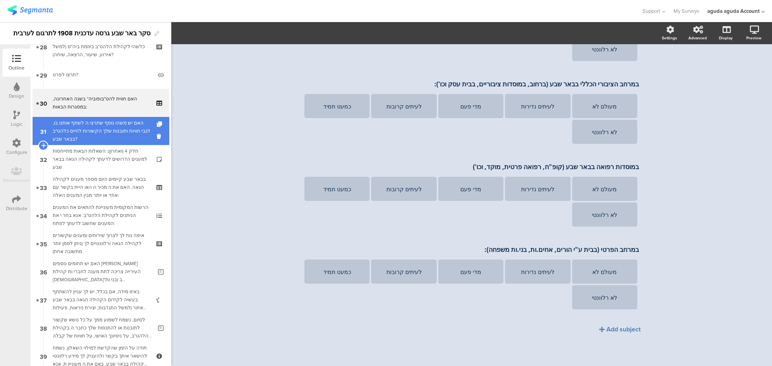
click at [94, 124] on div "האם יש משהו נוסף שתרצי.ה לשתף אותנו בו, לגבי חוויות ותובנות שלך הקשורות לחיים כ…" at bounding box center [102, 131] width 99 height 24
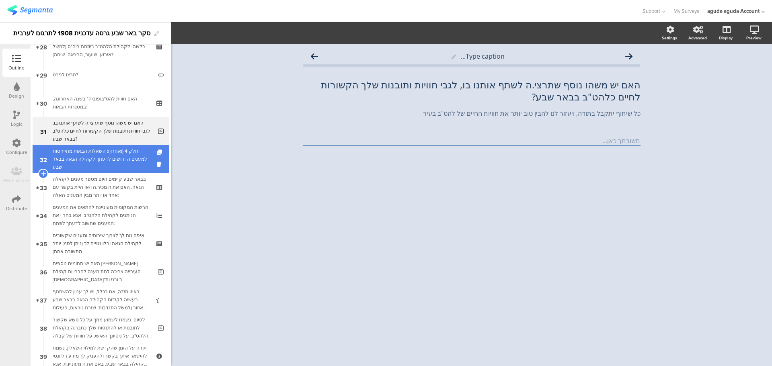
click at [80, 147] on link "32 חלק 4 (ואחרון): השאלות הבאות מתייחסות למענים הדרושים לדעתך לקהילה הגאה בבאר …" at bounding box center [101, 159] width 137 height 28
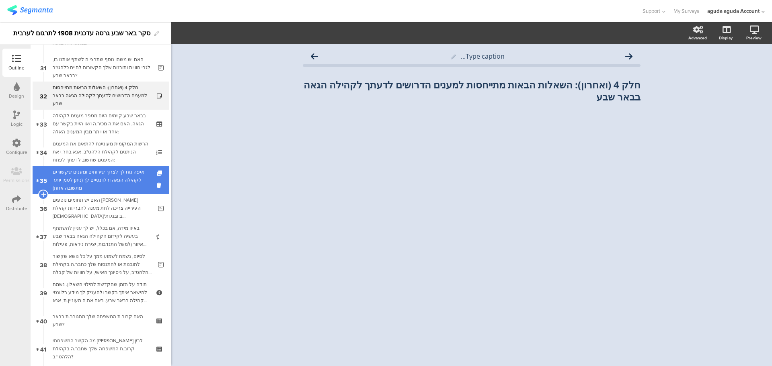
scroll to position [844, 0]
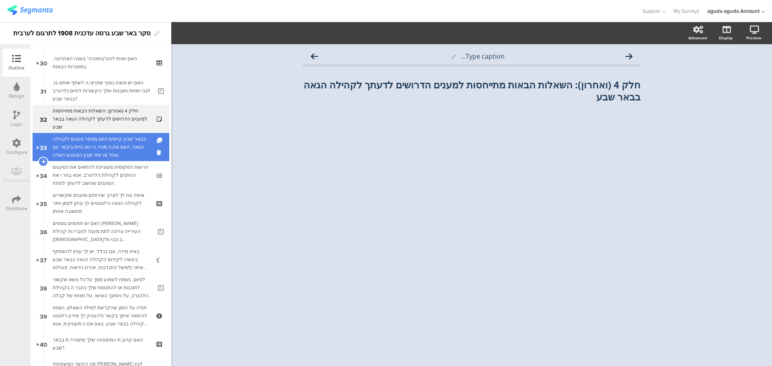
click at [97, 149] on div "בבאר שבע קיימים היום מספר מענים לקהילה הגאה. האם את.ה מכיר.ה ו/או היית בקשר עם …" at bounding box center [101, 147] width 96 height 24
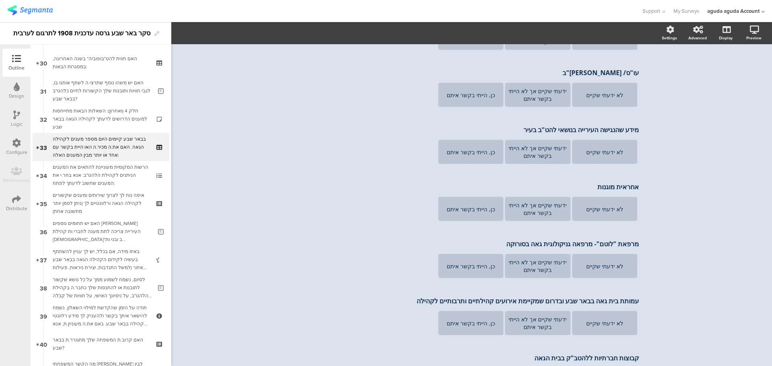
scroll to position [161, 0]
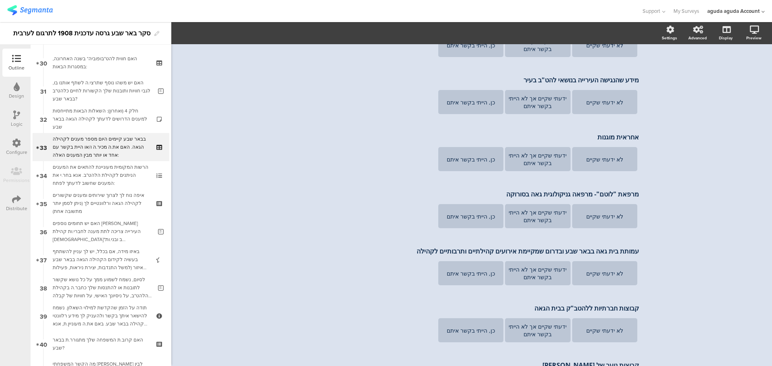
click at [684, 230] on div "Type caption... בבאר שבע קיימים היום מספר מענים לקהילה הגאה. האם את.ה מכיר.ה ו/…" at bounding box center [471, 226] width 600 height 687
click at [680, 199] on div "Type caption... בבאר שבע קיימים היום מספר מענים לקהילה הגאה. האם את.ה מכיר.ה ו/…" at bounding box center [471, 226] width 600 height 687
click at [676, 186] on div "Type caption... בבאר שבע קיימים היום מספר מענים לקהילה הגאה. האם את.ה מכיר.ה ו/…" at bounding box center [471, 226] width 600 height 687
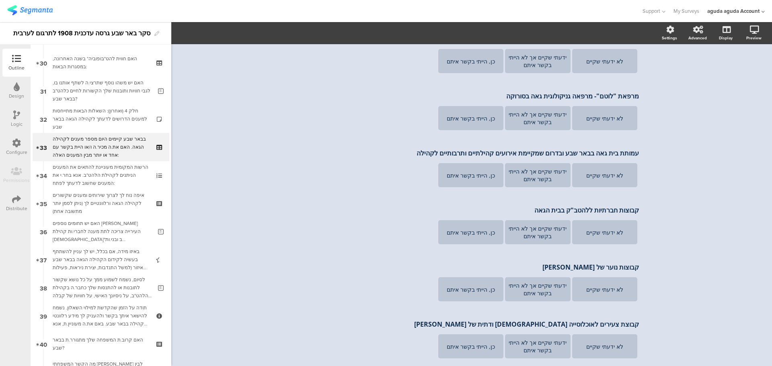
scroll to position [281, 0]
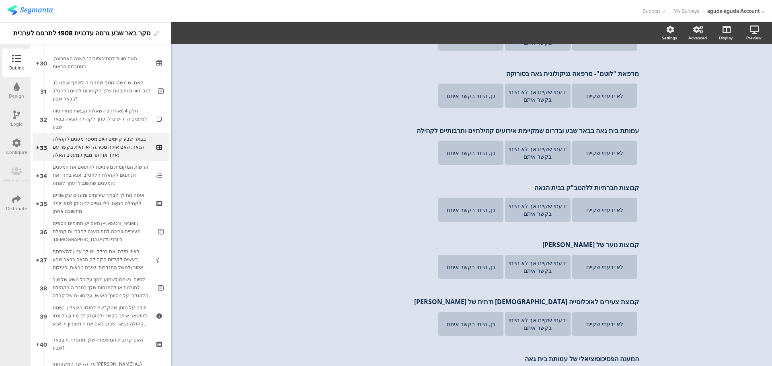
click at [666, 171] on div "Type caption... בבאר שבע קיימים היום מספר מענים לקהילה הגאה. האם את.ה מכיר.ה ו/…" at bounding box center [471, 106] width 600 height 687
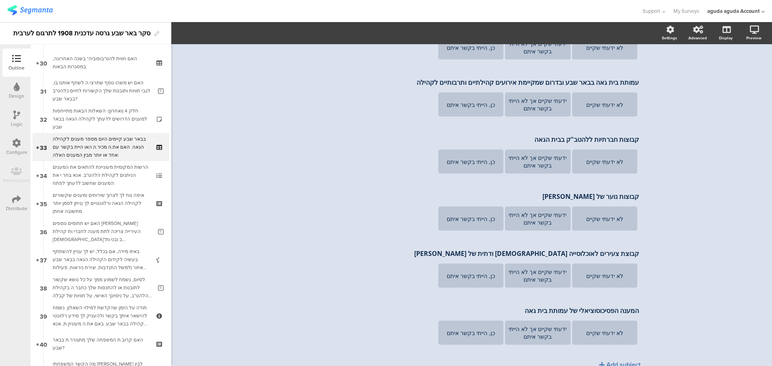
scroll to position [365, 0]
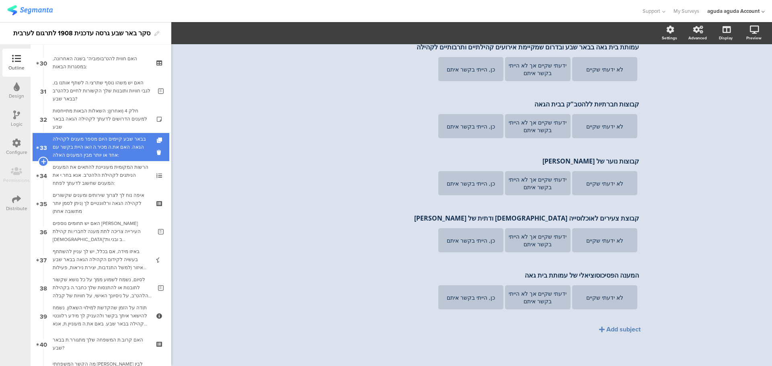
click at [60, 148] on div "בבאר שבע קיימים היום מספר מענים לקהילה הגאה. האם את.ה מכיר.ה ו/או היית בקשר עם …" at bounding box center [101, 147] width 96 height 24
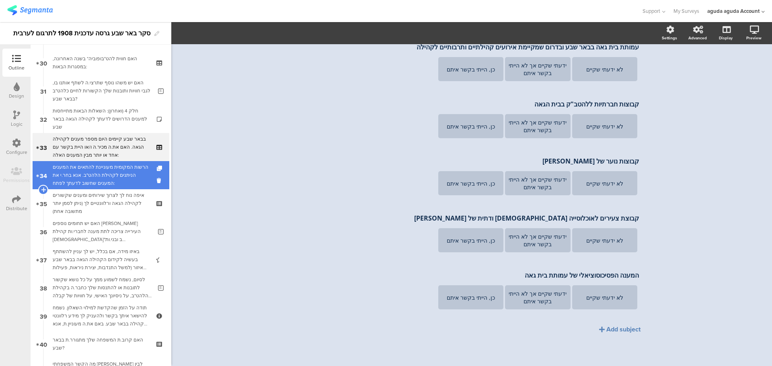
click at [104, 164] on div "הרשות המקומית מעוניינת להתאים את המענים הניתנים לקהילת הלהט"ב. אנא בחר.י את המע…" at bounding box center [101, 175] width 96 height 24
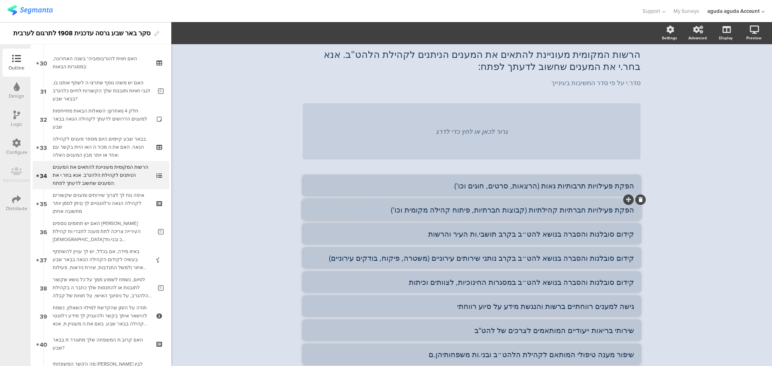
scroll to position [121, 0]
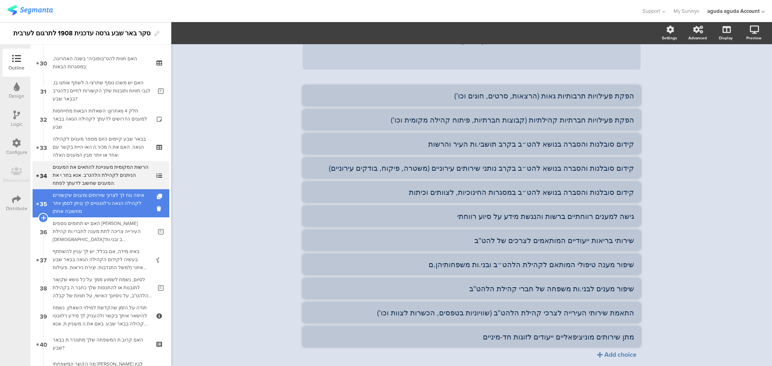
click at [88, 217] on link "35 איפה נוח לך לצרוך שירותים ומענים שקשורים לקהילה הגאה ורלוונטיים לך (ניתן לסמ…" at bounding box center [101, 203] width 137 height 28
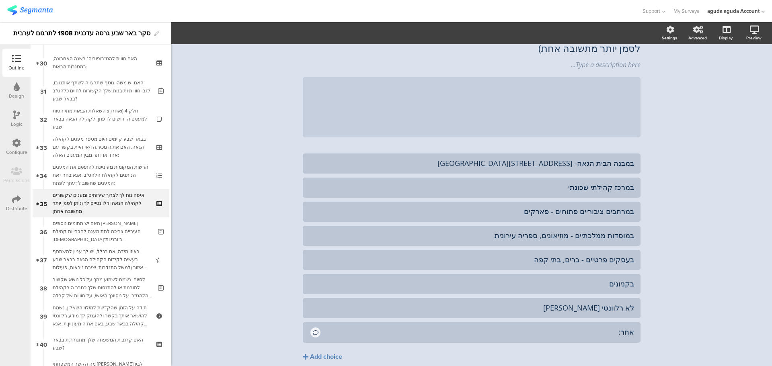
scroll to position [82, 0]
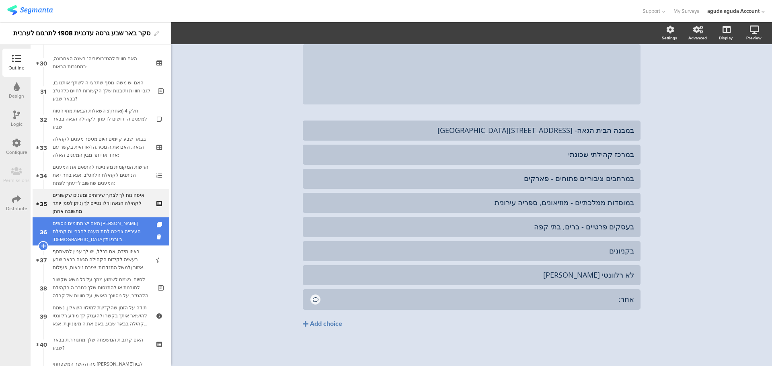
click at [88, 227] on div "האם יש תחומים נוספים [PERSON_NAME] העירייה צריכה לתת מענה לחברי.ות קהילת [DEMOG…" at bounding box center [102, 231] width 99 height 24
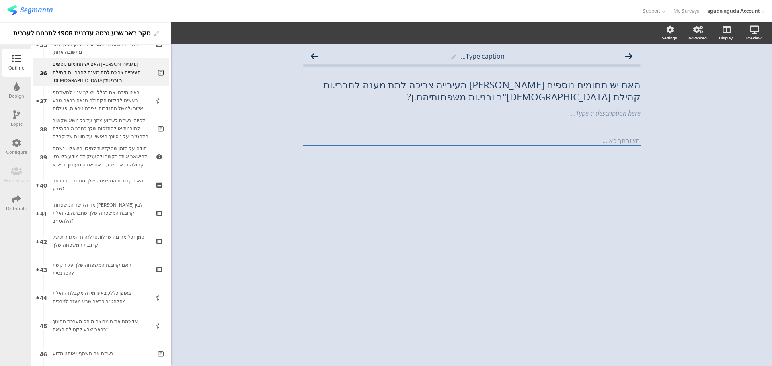
scroll to position [1005, 0]
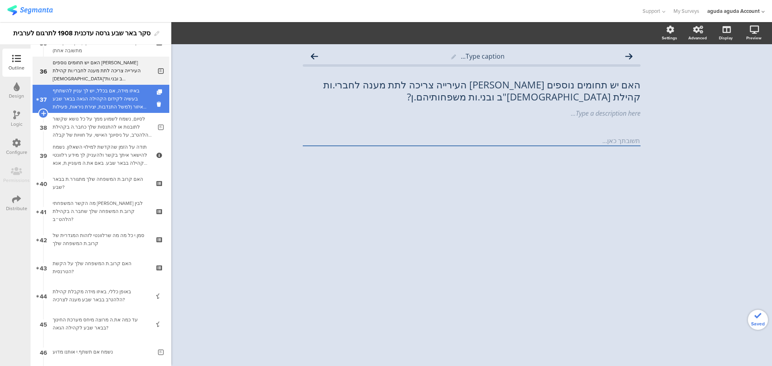
click at [86, 95] on div "באיזו מידה, אם בכלל, יש לך עניין להשתתף בעשיה לקידום הקהילה הגאה בבאר שבע והאיז…" at bounding box center [101, 99] width 96 height 24
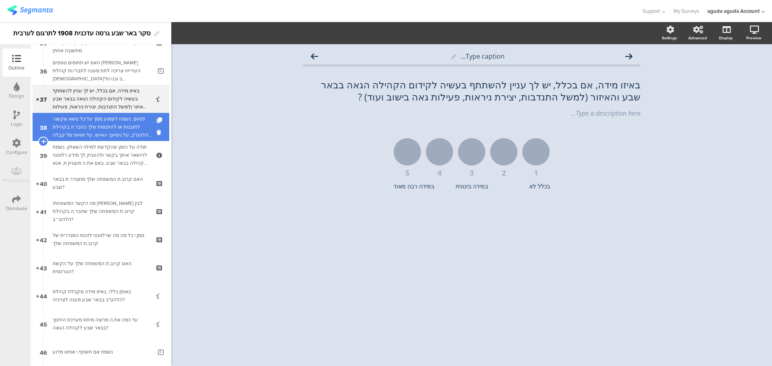
click at [98, 134] on div "לסיום, נשמח לשמוע ממך על כל נושא שקשור לתובנות או להתנסות שלך כחבר.ה בקהילת הלה…" at bounding box center [102, 127] width 99 height 24
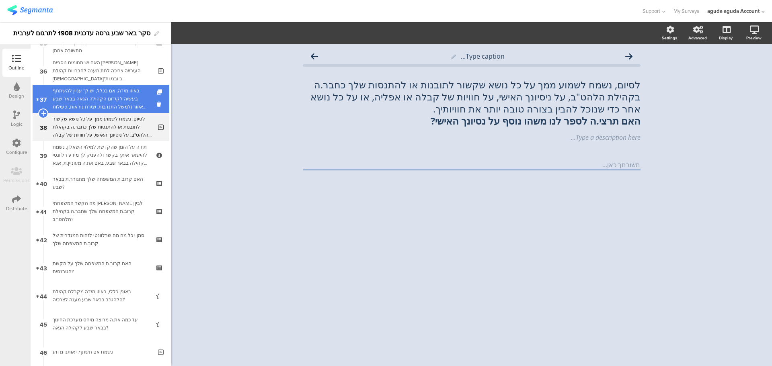
click at [90, 101] on div "באיזו מידה, אם בכלל, יש לך עניין להשתתף בעשיה לקידום הקהילה הגאה בבאר שבע והאיז…" at bounding box center [101, 99] width 96 height 24
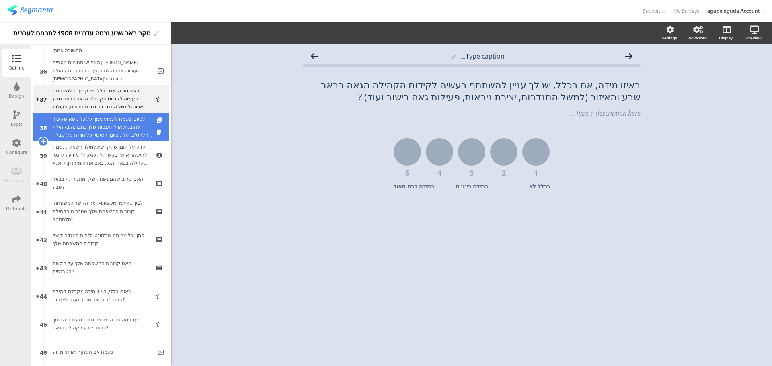
click at [100, 125] on div "לסיום, נשמח לשמוע ממך על כל נושא שקשור לתובנות או להתנסות שלך כחבר.ה בקהילת הלה…" at bounding box center [102, 127] width 99 height 24
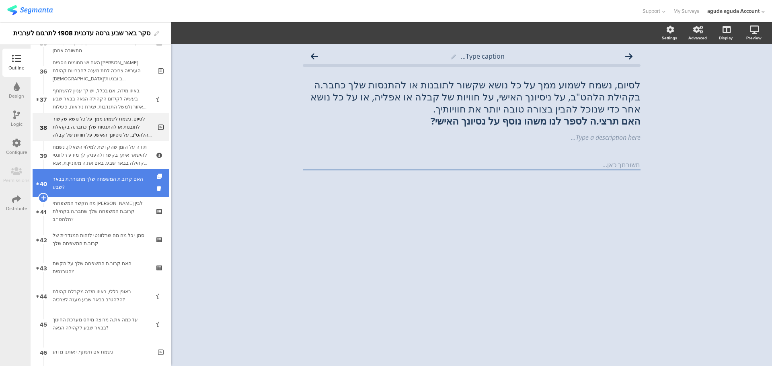
click at [87, 172] on link "40 האם קרוב.ת המשפחה שלך מתגורר.ת בבאר שבע?" at bounding box center [101, 183] width 137 height 28
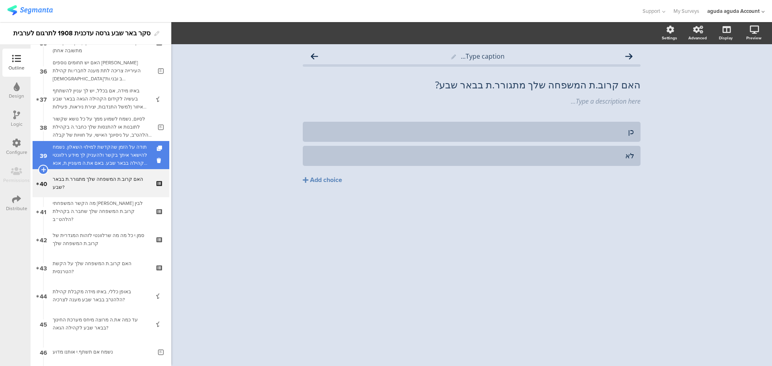
click at [98, 152] on div "תודה על הזמן שהקדשת למילוי השאלון. נשמח להישאר איתך בקשר ולהעניק לך מידע רלוונט…" at bounding box center [101, 155] width 96 height 24
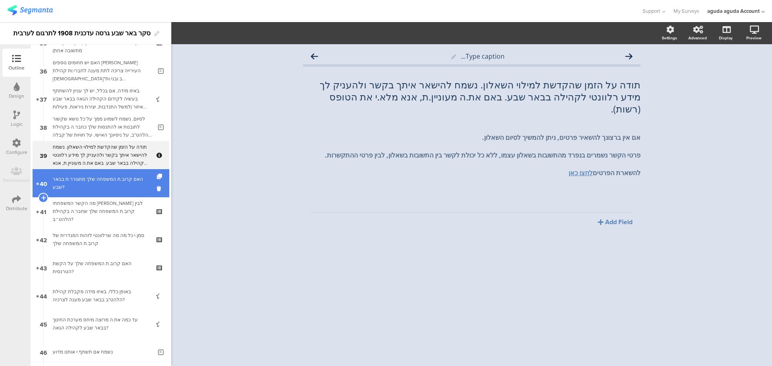
click at [108, 188] on div "האם קרוב.ת המשפחה שלך מתגורר.ת בבאר שבע?" at bounding box center [101, 183] width 96 height 16
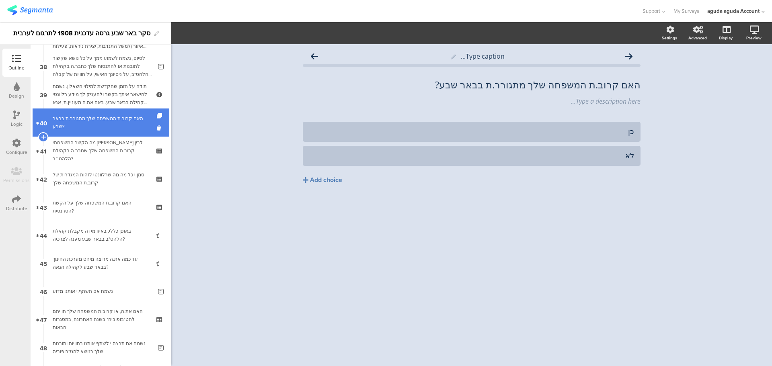
scroll to position [1085, 0]
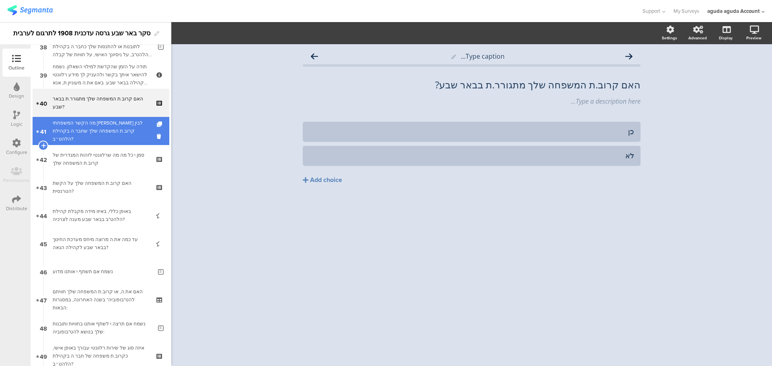
click at [111, 135] on div "מה הקשר המשפחתי [PERSON_NAME] לבין קרוב.ת המשפחה שלך שחבר.ה בקהילת הלהט״ב?" at bounding box center [101, 131] width 96 height 24
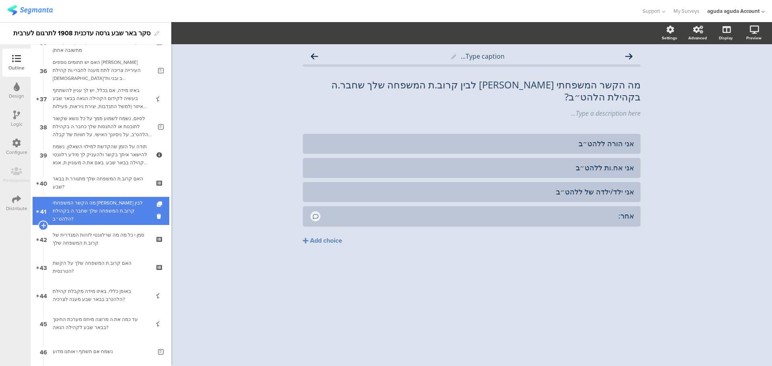
scroll to position [1005, 0]
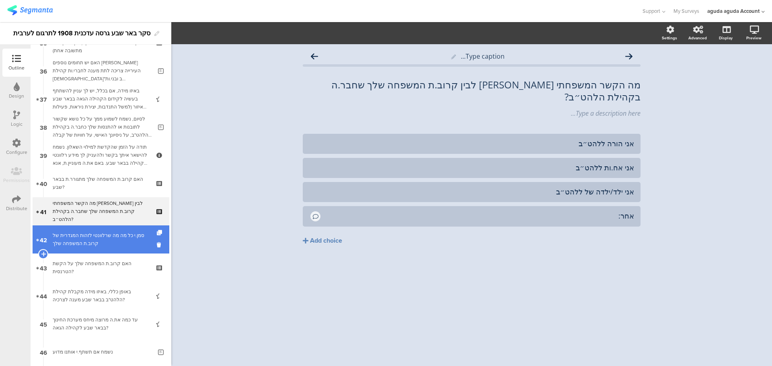
click at [110, 245] on div "סמן.י כל מה מה שרלוונטי לזהות המגדרית של קרוב.ת המשפחה שלך" at bounding box center [101, 239] width 96 height 16
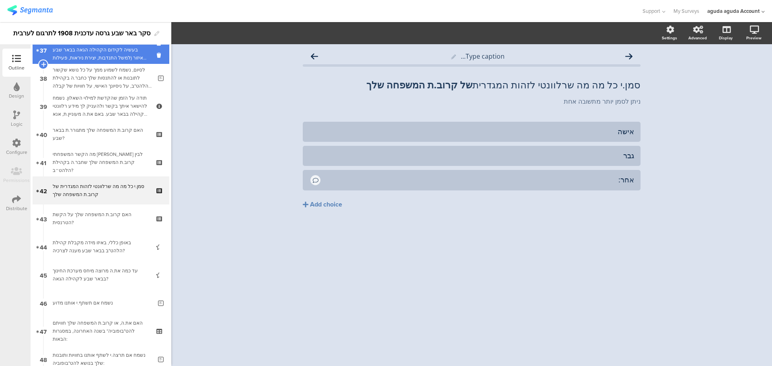
scroll to position [1085, 0]
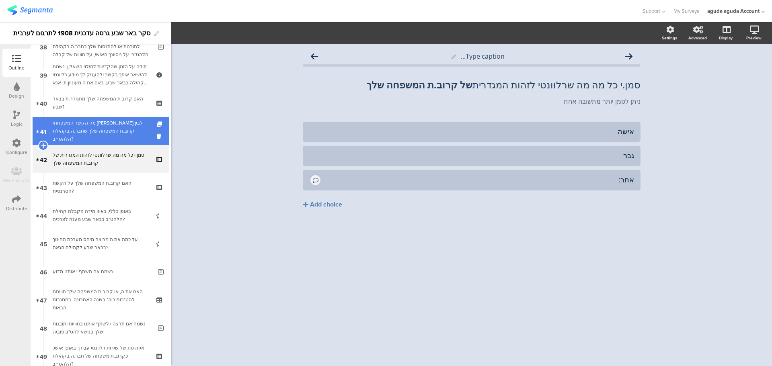
click at [115, 128] on div "מה הקשר המשפחתי [PERSON_NAME] לבין קרוב.ת המשפחה שלך שחבר.ה בקהילת הלהט״ב?" at bounding box center [101, 131] width 96 height 24
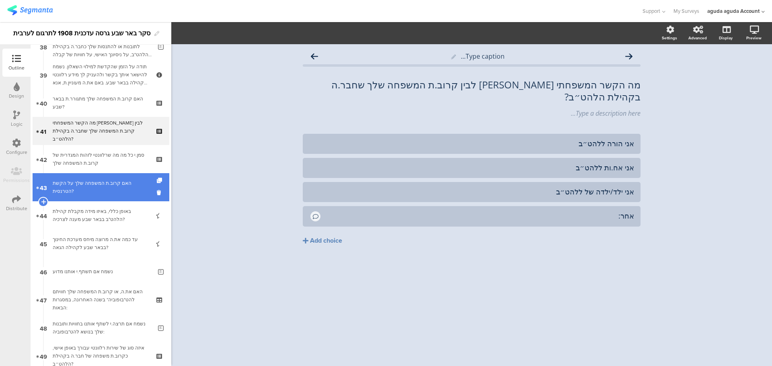
click at [115, 190] on div "האם קרוב.ת המשפחה שלך על הקשת הטרנסית?" at bounding box center [101, 187] width 96 height 16
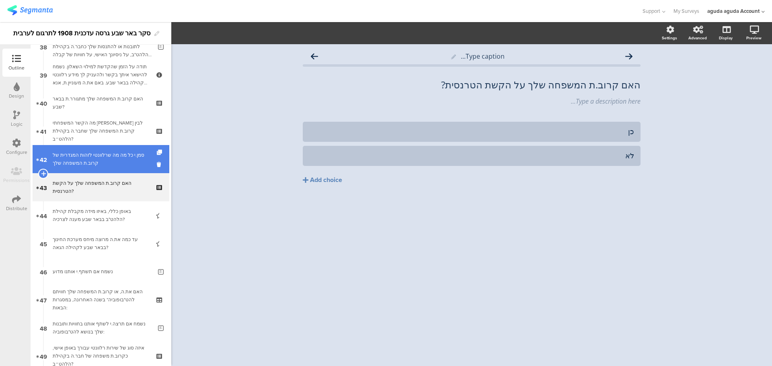
click at [108, 159] on div "סמן.י כל מה מה שרלוונטי לזהות המגדרית של קרוב.ת המשפחה שלך" at bounding box center [101, 159] width 96 height 16
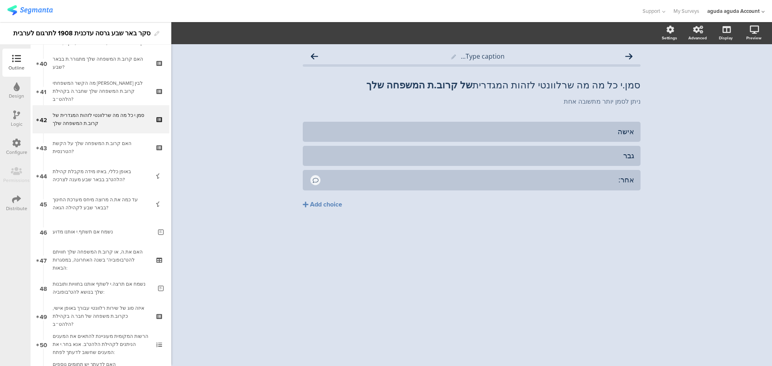
scroll to position [1125, 0]
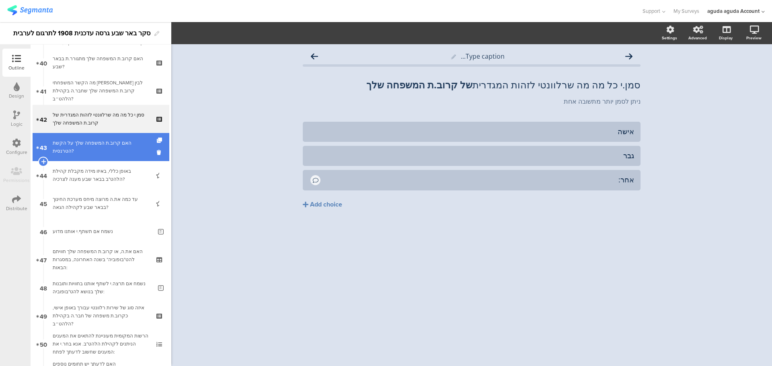
click at [80, 153] on div "האם קרוב.ת המשפחה שלך על הקשת הטרנסית?" at bounding box center [101, 147] width 96 height 16
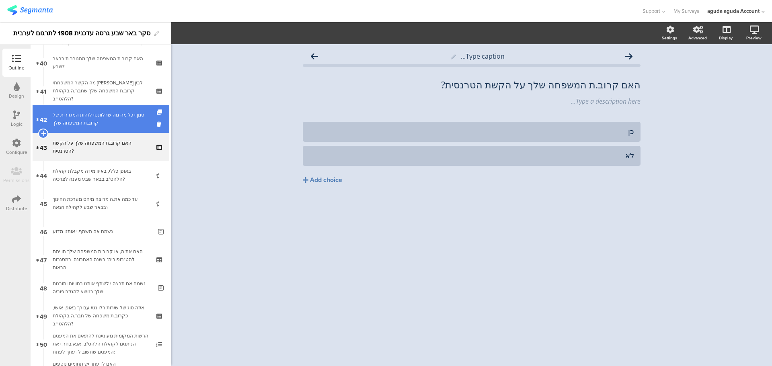
click at [100, 122] on div "סמן.י כל מה מה שרלוונטי לזהות המגדרית של קרוב.ת המשפחה שלך" at bounding box center [101, 119] width 96 height 16
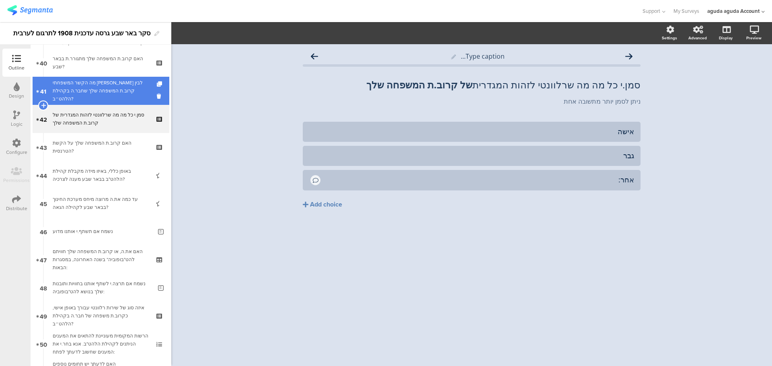
click at [99, 98] on div "מה הקשר המשפחתי [PERSON_NAME] לבין קרוב.ת המשפחה שלך שחבר.ה בקהילת הלהט״ב?" at bounding box center [101, 91] width 96 height 24
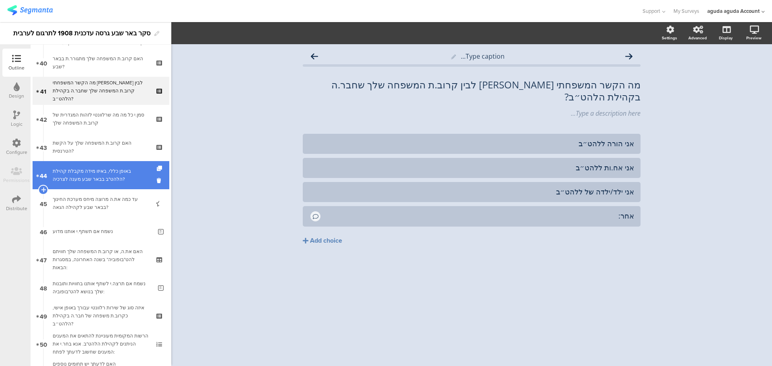
click at [68, 180] on div "באופן כללי, באיזו מידה מקבלת קהילת הלהט"ב בבאר שבע מענה לצרכיה?" at bounding box center [101, 175] width 96 height 16
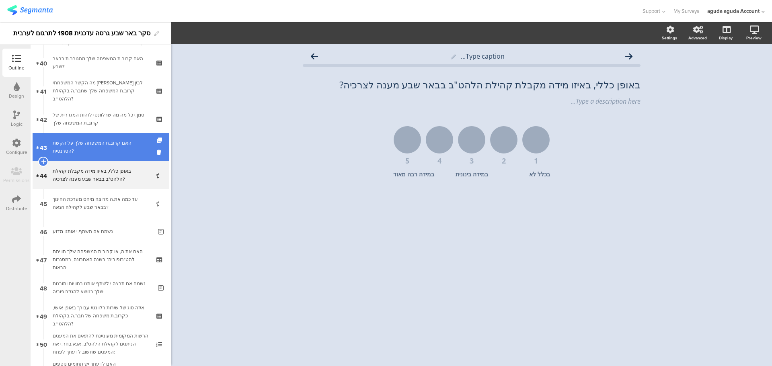
click at [81, 149] on div "האם קרוב.ת המשפחה שלך על הקשת הטרנסית?" at bounding box center [101, 147] width 96 height 16
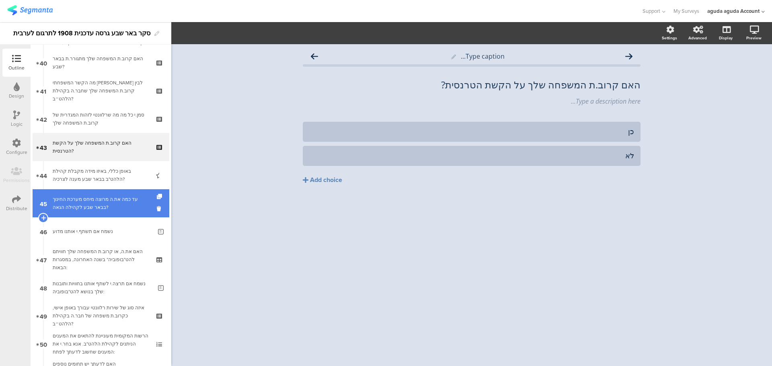
click at [103, 214] on link "45 עד כמה את.ה מרוצה מיחס מערכת החינוך בבאר שבע לקהילה הגאה?" at bounding box center [101, 203] width 137 height 28
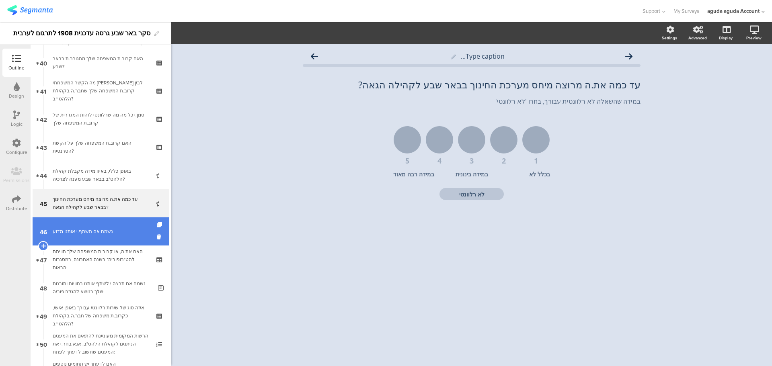
click at [97, 219] on link "46 נשמח אם תשתף.י אותנו מדוע" at bounding box center [101, 231] width 137 height 28
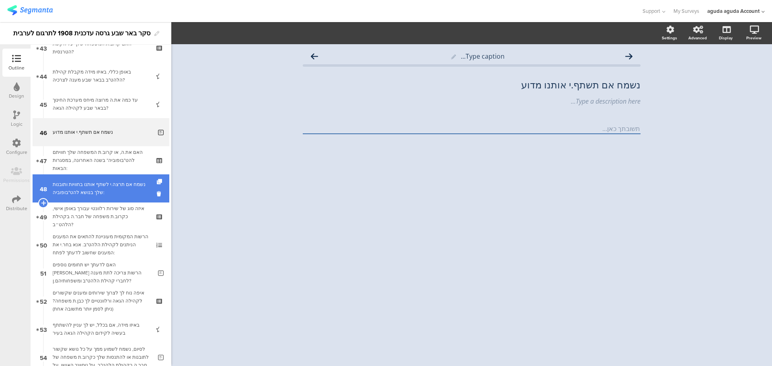
scroll to position [1246, 0]
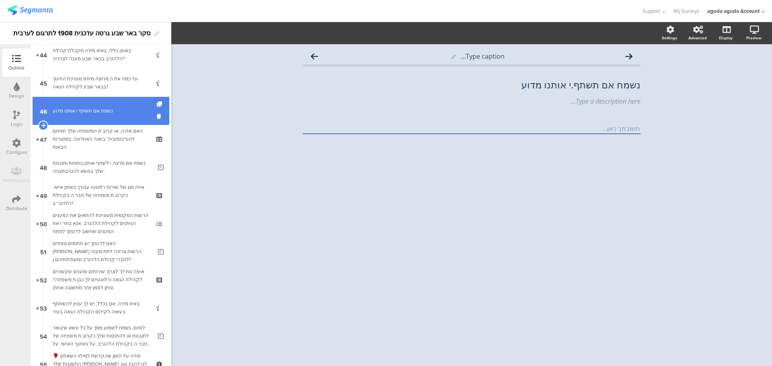
click at [105, 114] on div "נשמח אם תשתף.י אותנו מדוע" at bounding box center [102, 111] width 99 height 8
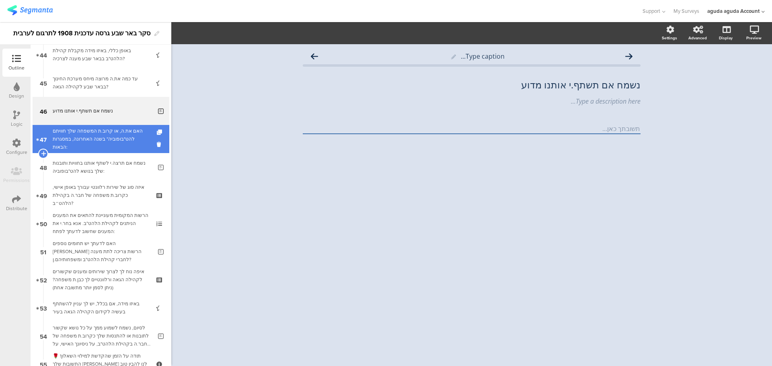
click at [106, 140] on div "האם את.ה, או קרוב.ת המשפחה שלך חוויתם להט"בופוביה* בשנה האחרונה, במסגרות הבאות:" at bounding box center [101, 139] width 96 height 24
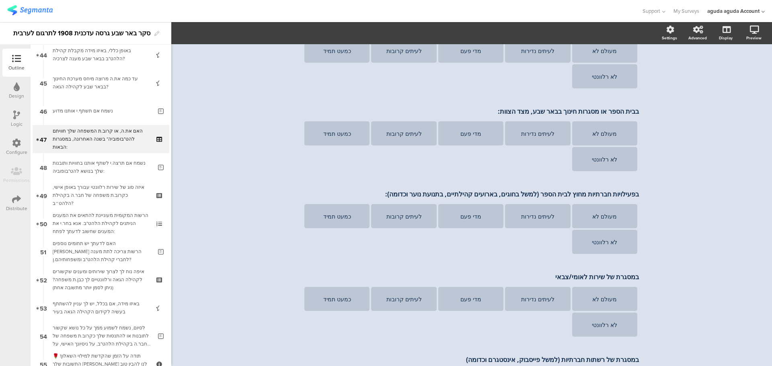
scroll to position [121, 0]
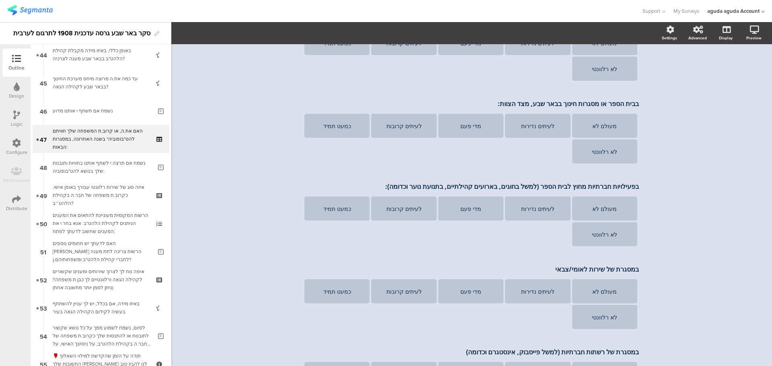
click at [716, 133] on div "Type caption... האם את.ה, או קרוב.ת המשפחה שלך חוויתם להט"בופוביה* בשנה האחרונה…" at bounding box center [471, 320] width 600 height 793
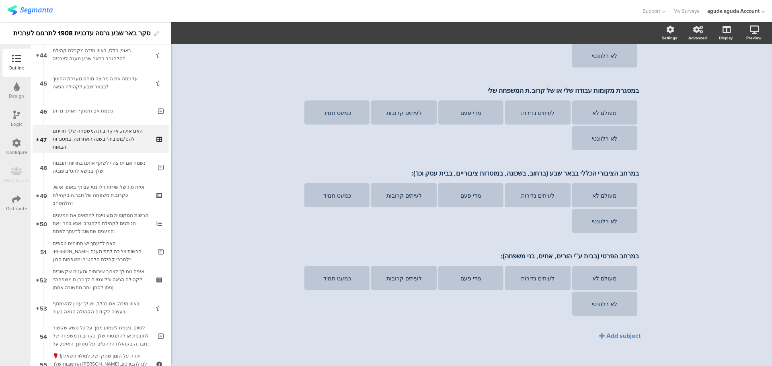
scroll to position [471, 0]
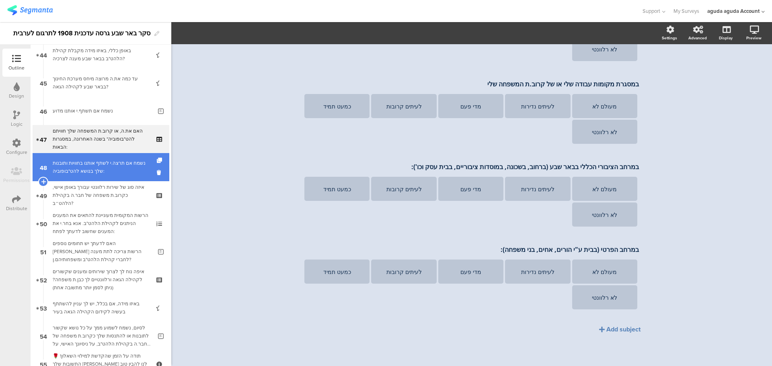
click at [133, 174] on div "נשמח אם תרצה.י לשתף אותנו בחוויות ותובנות שלך בנושא להט"בופוביה:" at bounding box center [102, 167] width 99 height 16
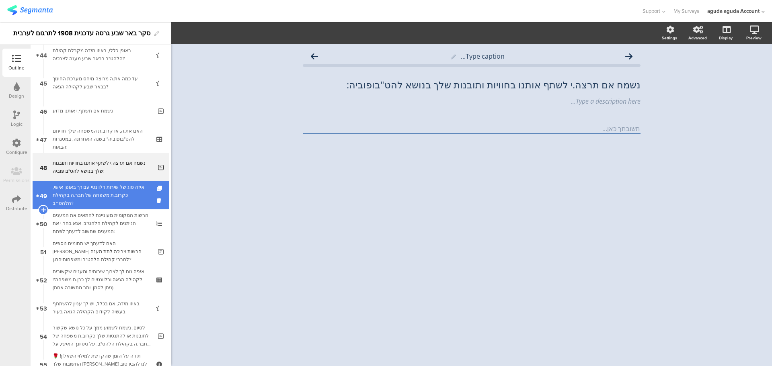
click at [113, 195] on div "איזה סוג של שירות רלוונטי עבורך באופן אישי, כקרוב.ת משפחה של חבר.ה בקהילת הלהט״…" at bounding box center [101, 195] width 96 height 24
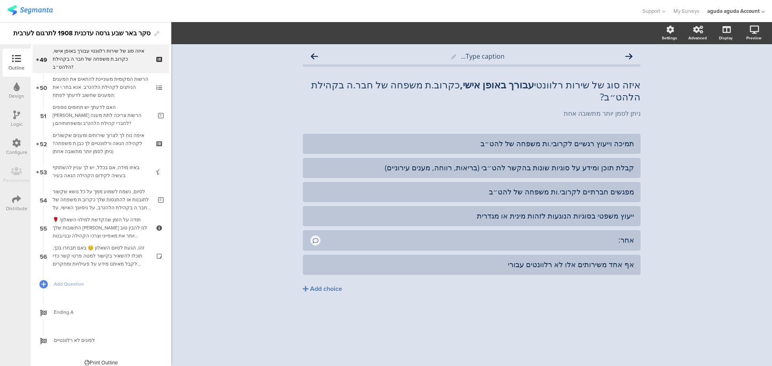
scroll to position [1388, 0]
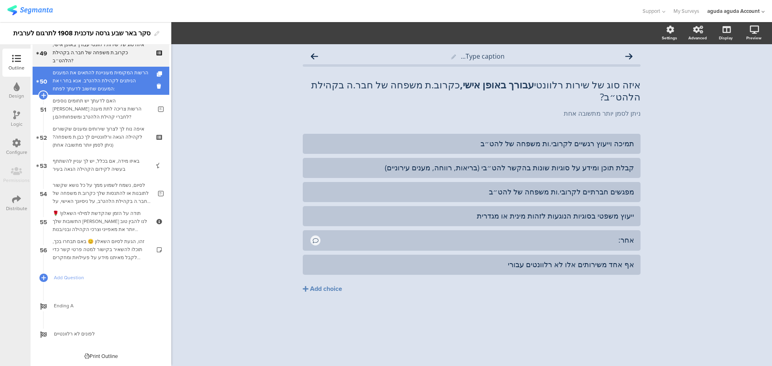
click at [86, 86] on div "הרשות המקומית מעוניינת להתאים את המענים הניתנים לקהילת הלהט"ב. אנא בחר.י את המע…" at bounding box center [101, 81] width 96 height 24
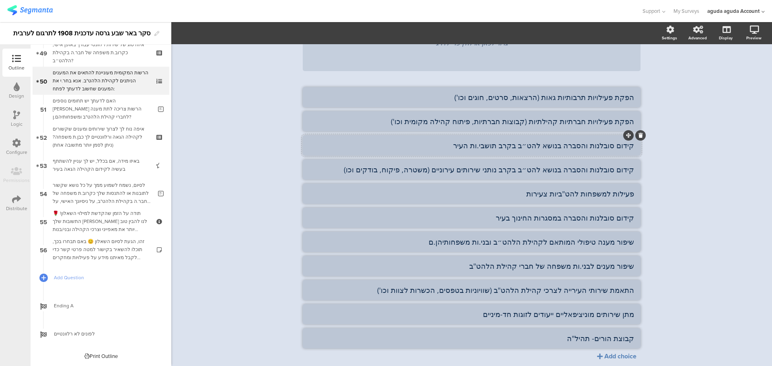
scroll to position [121, 0]
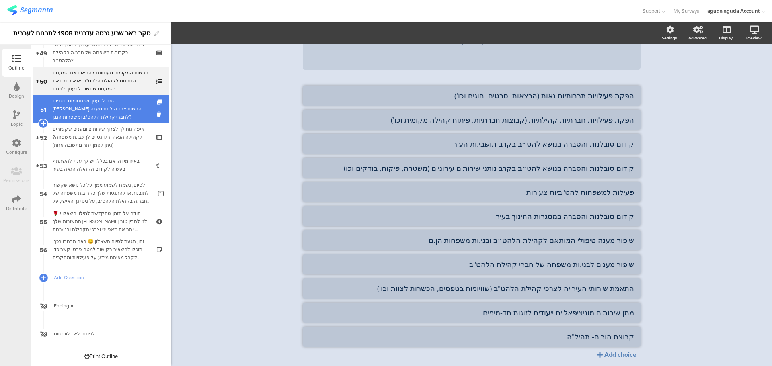
click at [95, 118] on div "האם לדעתך יש תחומים נוספים [PERSON_NAME] הרשות צריכה לתת מענה לחברי קהילת הלהט"…" at bounding box center [102, 109] width 99 height 24
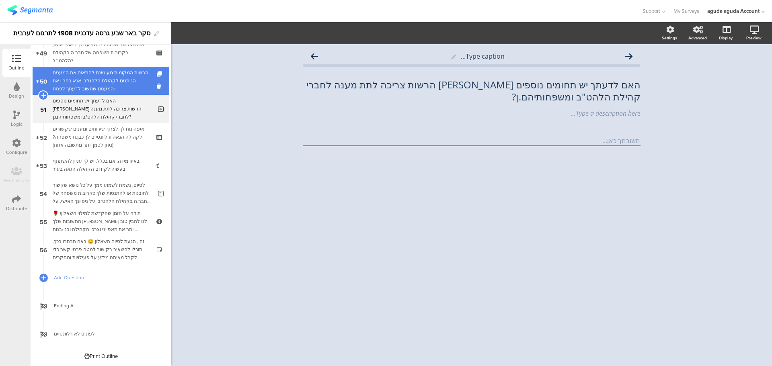
click at [122, 88] on div "הרשות המקומית מעוניינת להתאים את המענים הניתנים לקהילת הלהט"ב. אנא בחר.י את המע…" at bounding box center [101, 81] width 96 height 24
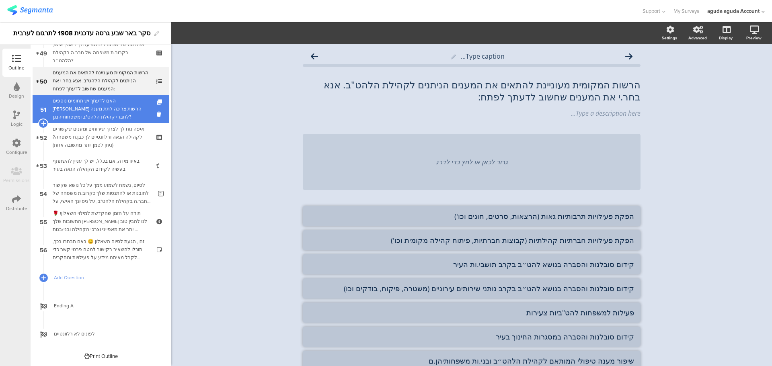
click at [104, 112] on div "האם לדעתך יש תחומים נוספים [PERSON_NAME] הרשות צריכה לתת מענה לחברי קהילת הלהט"…" at bounding box center [102, 109] width 99 height 24
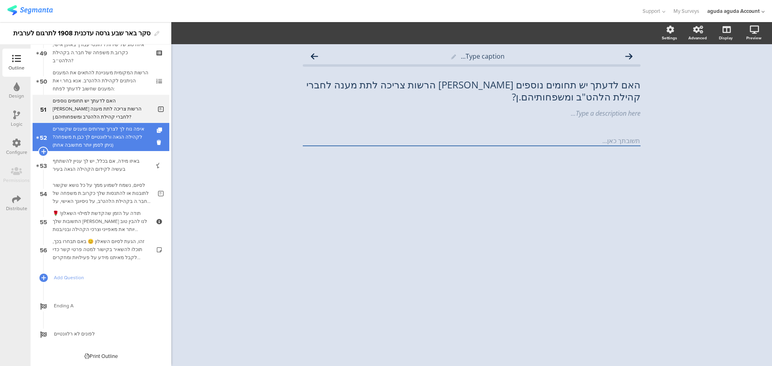
click at [104, 131] on div "איפה נוח לך לצרוך שירותים ומענים שקשורים לקהילה הגאה ורלוונטיים לך כבן.ת משפחה?…" at bounding box center [101, 137] width 96 height 24
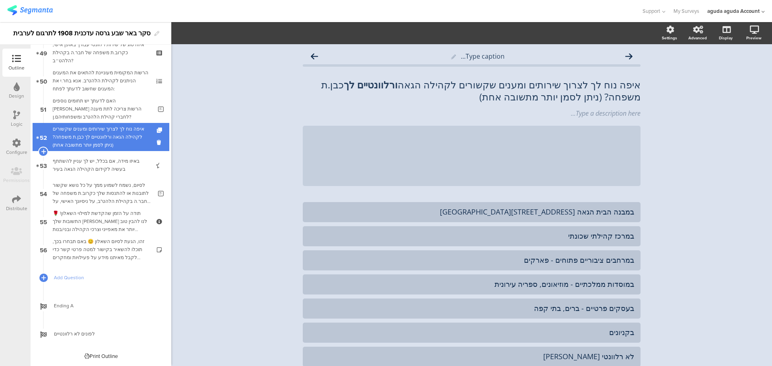
click at [96, 140] on div "איפה נוח לך לצרוך שירותים ומענים שקשורים לקהילה הגאה ורלוונטיים לך כבן.ת משפחה?…" at bounding box center [101, 137] width 96 height 24
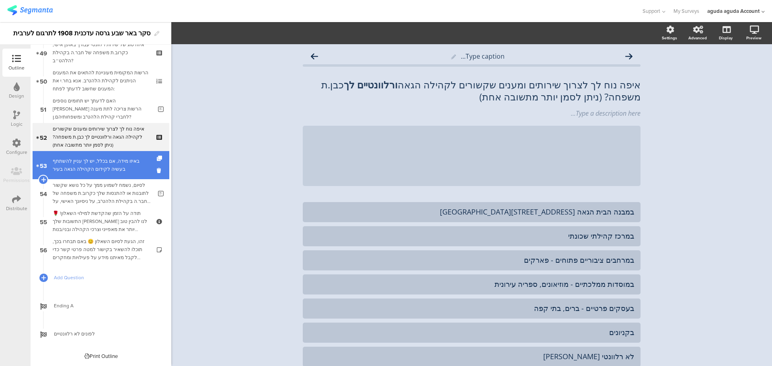
click at [118, 162] on div "באיזו מידה, אם בכלל, יש לך עניין להשתתף בעשיה לקידום הקהילה הגאה בעיר" at bounding box center [101, 165] width 96 height 16
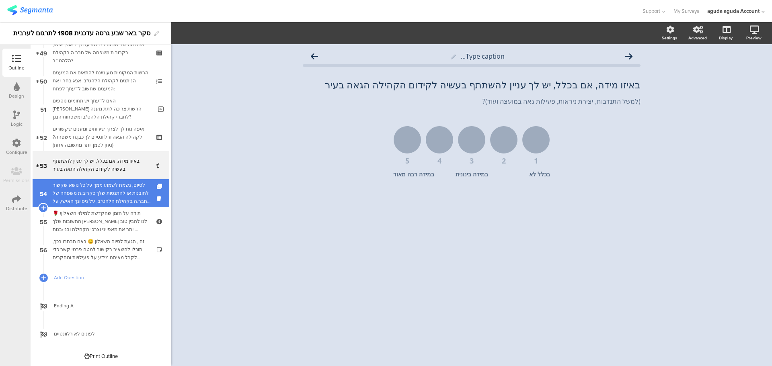
click at [109, 189] on div "לסיום, נשמח לשמוע ממך על כל נושא שקשור לתובנות או להתנסות שלך כקרוב.ת משפחה של …" at bounding box center [102, 193] width 99 height 24
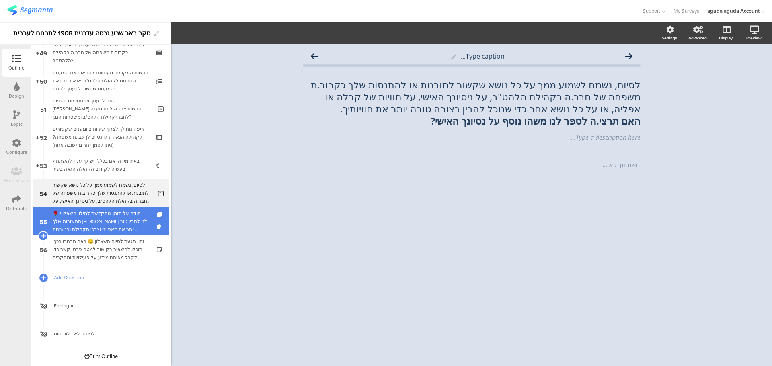
click at [112, 229] on div "תודה על הזמן שהקדשת למילוי השאלון! 🌹התשובות שלך [PERSON_NAME] לנו להבין טוב יות…" at bounding box center [101, 221] width 96 height 24
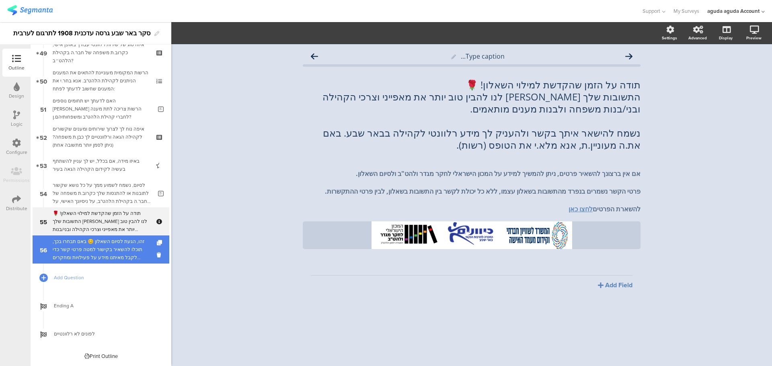
click at [114, 247] on div "זהו, הגעת לסיום השאלון 😊 באם תבחרו בכך, תוכלו להשאיר בקישור למטה פרטי קשר כדי ל…" at bounding box center [101, 249] width 96 height 24
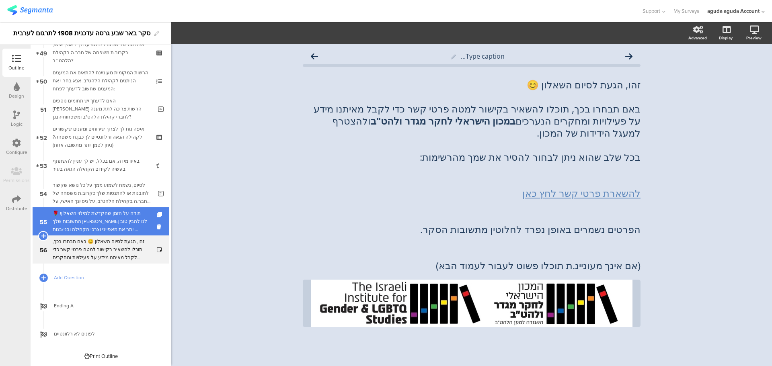
click at [112, 226] on div "תודה על הזמן שהקדשת למילוי השאלון! 🌹התשובות שלך [PERSON_NAME] לנו להבין טוב יות…" at bounding box center [101, 221] width 96 height 24
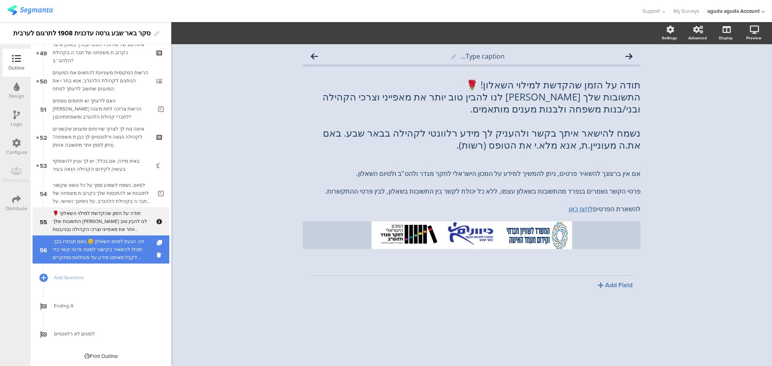
click at [105, 258] on div "זהו, הגעת לסיום השאלון 😊 באם תבחרו בכך, תוכלו להשאיר בקישור למטה פרטי קשר כדי ל…" at bounding box center [101, 249] width 96 height 24
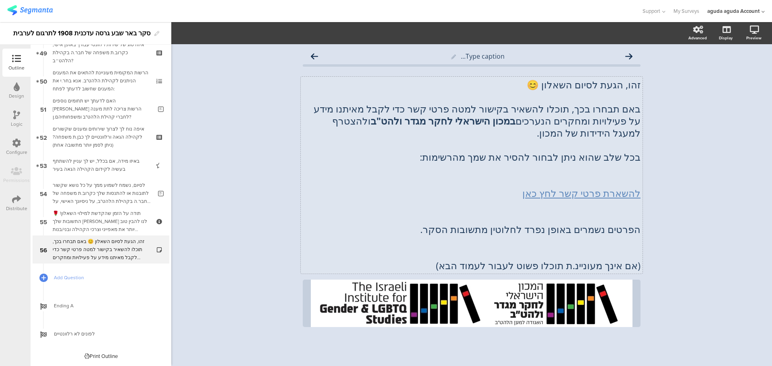
click at [636, 178] on div "זהו, הגעת לסיום השאלון 😊 באם תבחרו בכך, תוכלו להשאיר בקישור למטה פרטי קשר כדי ל…" at bounding box center [472, 175] width 342 height 197
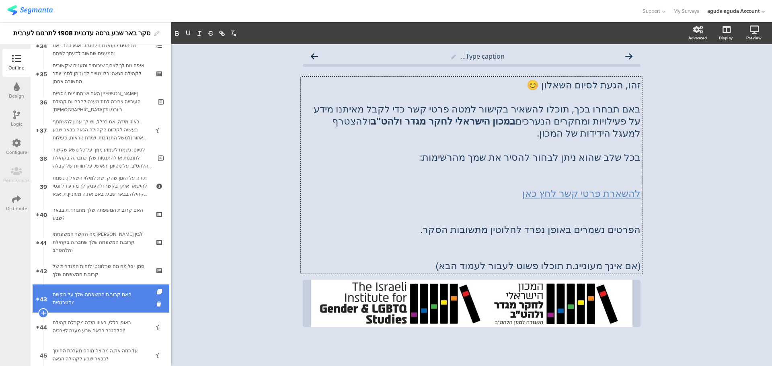
scroll to position [946, 0]
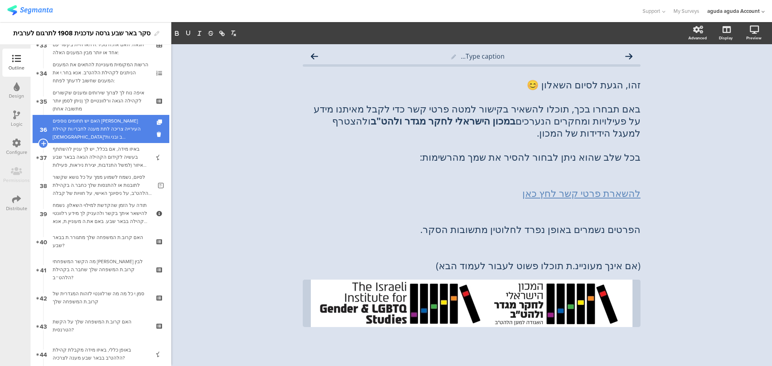
click at [85, 136] on div "האם יש תחומים נוספים [PERSON_NAME] העירייה צריכה לתת מענה לחברי.ות קהילת [DEMOG…" at bounding box center [102, 129] width 99 height 24
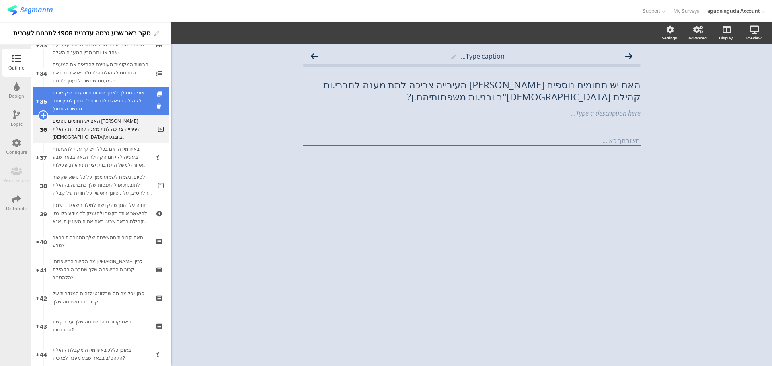
click at [87, 95] on div "איפה נוח לך לצרוך שירותים ומענים שקשורים לקהילה הגאה ורלוונטיים לך (ניתן לסמן י…" at bounding box center [101, 101] width 96 height 24
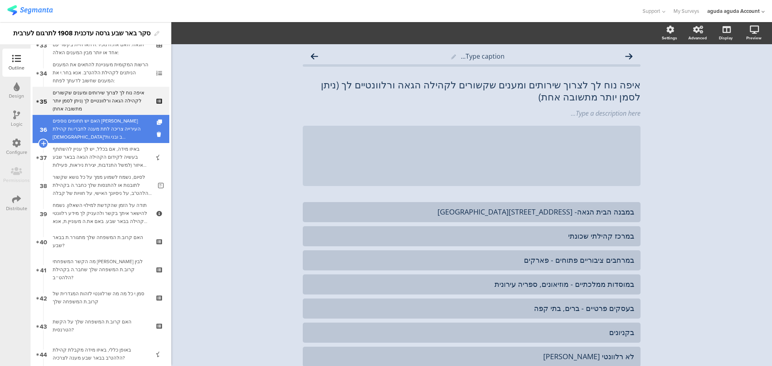
click at [95, 129] on div "האם יש תחומים נוספים [PERSON_NAME] העירייה צריכה לתת מענה לחברי.ות קהילת [DEMOG…" at bounding box center [102, 129] width 99 height 24
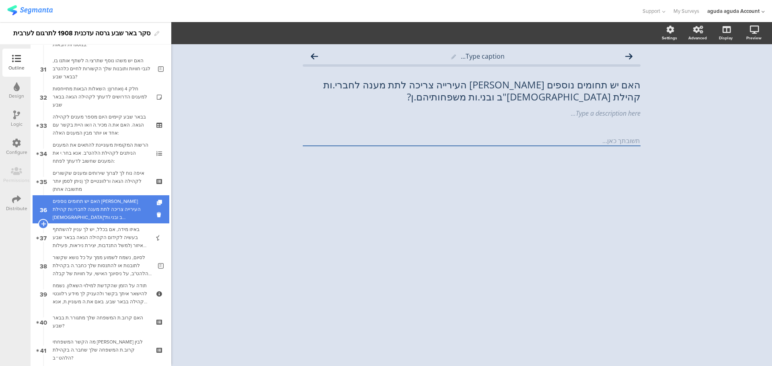
click at [95, 129] on div "בבאר שבע קיימים היום מספר מענים לקהילה הגאה. האם את.ה מכיר.ה ו/או היית בקשר עם …" at bounding box center [101, 125] width 96 height 24
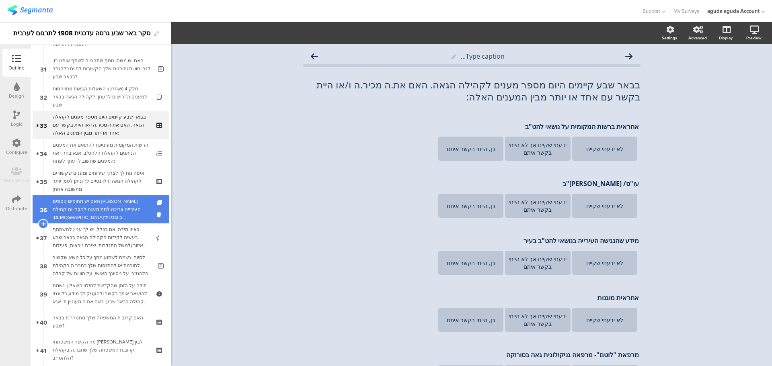
scroll to position [826, 0]
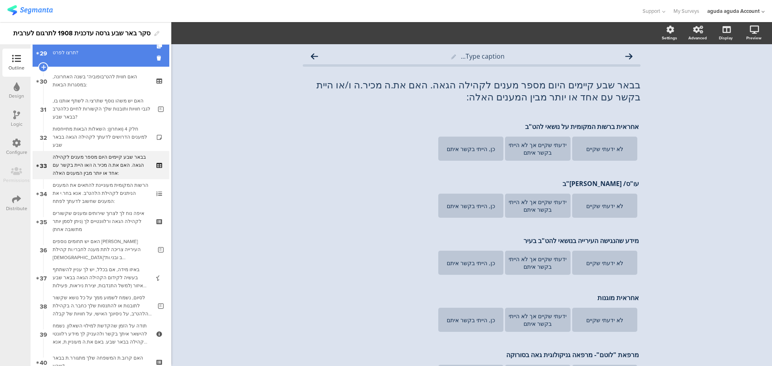
click at [102, 53] on div "תרצו לפרט?" at bounding box center [102, 53] width 99 height 8
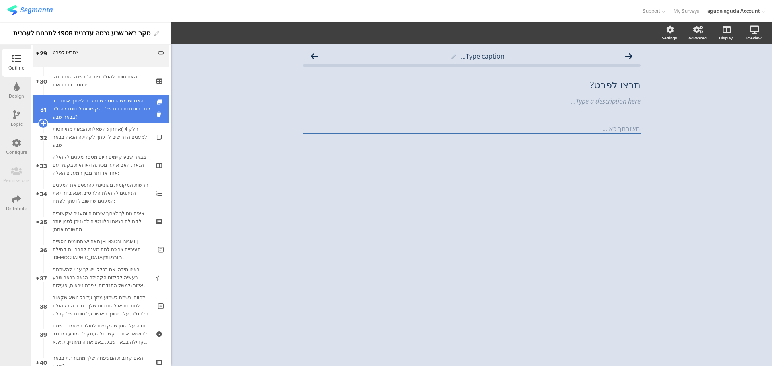
click at [102, 100] on div "האם יש משהו נוסף שתרצי.ה לשתף אותנו בו, לגבי חוויות ותובנות שלך הקשורות לחיים כ…" at bounding box center [102, 109] width 99 height 24
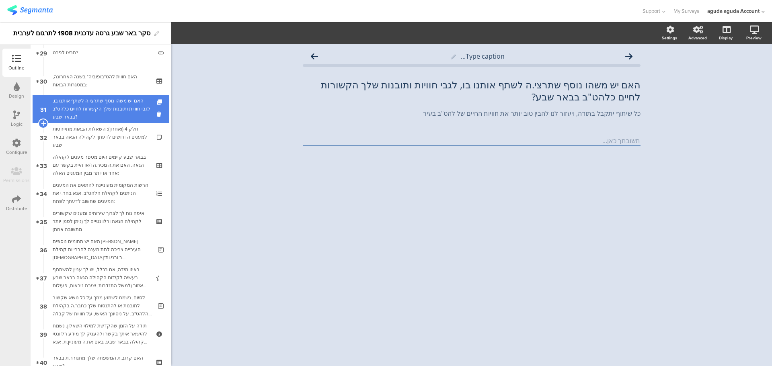
click at [109, 109] on div "האם יש משהו נוסף שתרצי.ה לשתף אותנו בו, לגבי חוויות ותובנות שלך הקשורות לחיים כ…" at bounding box center [102, 109] width 99 height 24
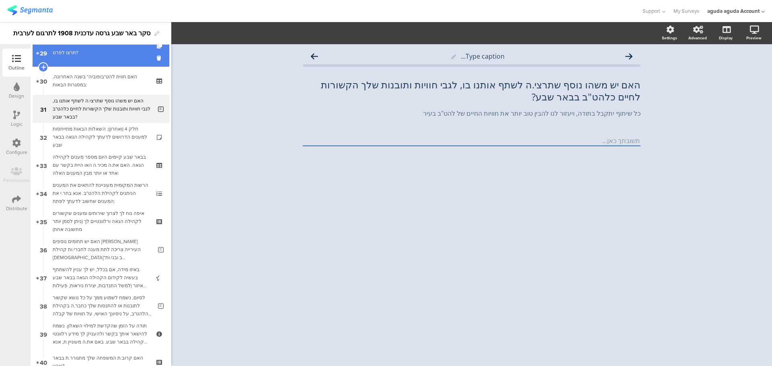
click at [111, 57] on link "29 תרצו לפרט?" at bounding box center [101, 53] width 137 height 28
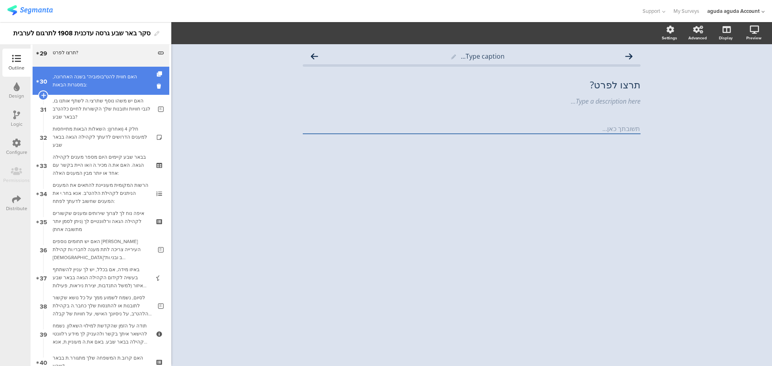
click at [114, 88] on div "האם חווית להט"בופוביה* בשנה האחרונה, במסגרות הבאות:" at bounding box center [101, 81] width 96 height 16
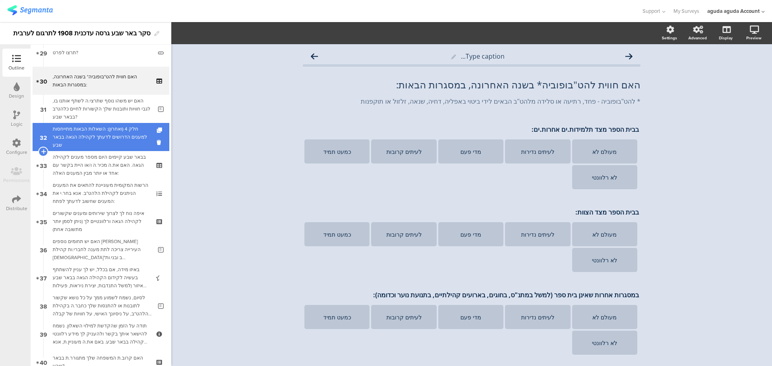
click at [117, 130] on div "חלק 4 (ואחרון): השאלות הבאות מתייחסות למענים הדרושים לדעתך לקהילה הגאה בבאר שבע" at bounding box center [101, 137] width 96 height 24
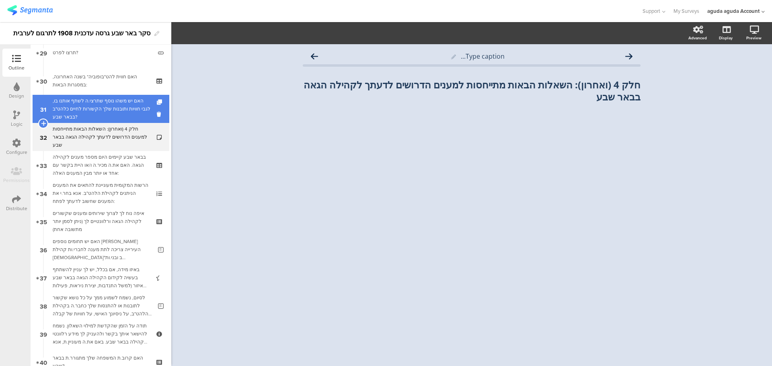
click at [117, 105] on div "האם יש משהו נוסף שתרצי.ה לשתף אותנו בו, לגבי חוויות ותובנות שלך הקשורות לחיים כ…" at bounding box center [102, 109] width 99 height 24
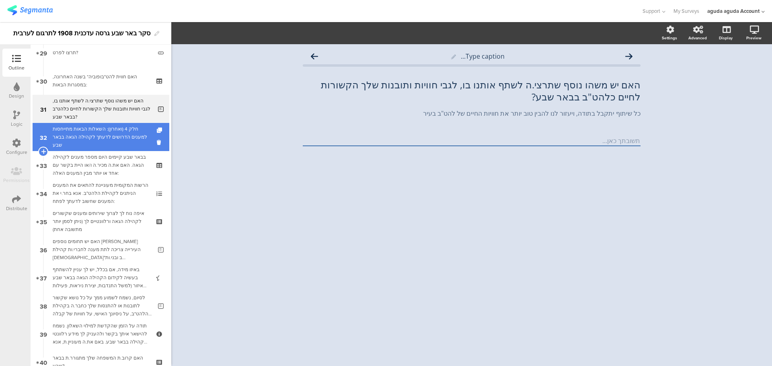
click at [113, 137] on div "חלק 4 (ואחרון): השאלות הבאות מתייחסות למענים הדרושים לדעתך לקהילה הגאה בבאר שבע" at bounding box center [101, 137] width 96 height 24
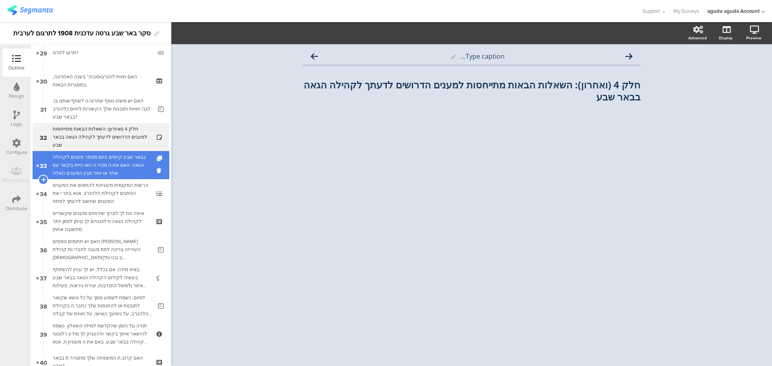
click at [111, 178] on link "33 בבאר שבע קיימים היום מספר מענים לקהילה הגאה. האם את.ה מכיר.ה ו/או היית בקשר …" at bounding box center [101, 165] width 137 height 28
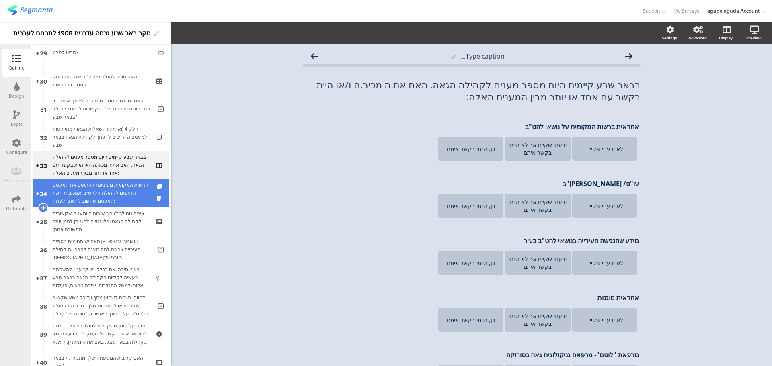
click at [109, 198] on div "הרשות המקומית מעוניינת להתאים את המענים הניתנים לקהילת הלהט"ב. אנא בחר.י את המע…" at bounding box center [101, 193] width 96 height 24
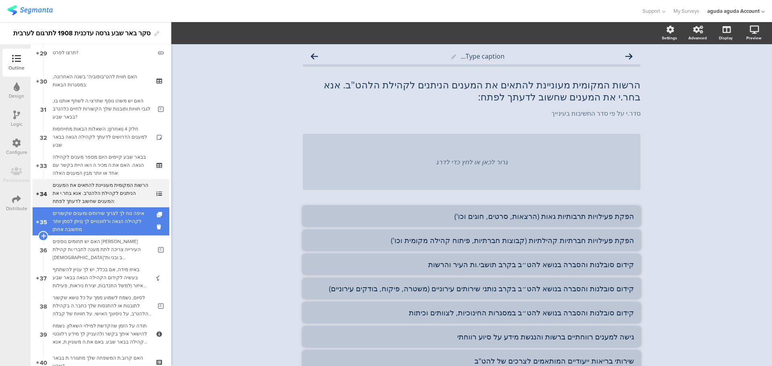
click at [90, 227] on div "איפה נוח לך לצרוך שירותים ומענים שקשורים לקהילה הגאה ורלוונטיים לך (ניתן לסמן י…" at bounding box center [101, 221] width 96 height 24
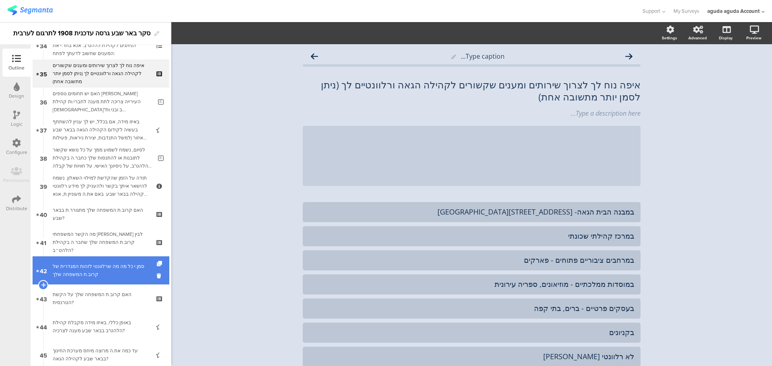
scroll to position [987, 0]
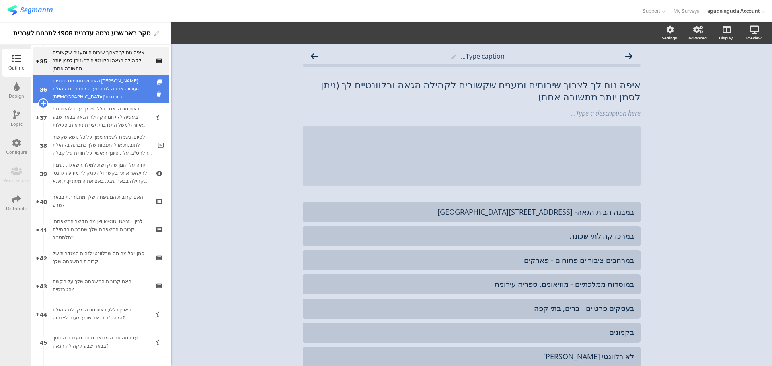
click at [88, 88] on div "האם יש תחומים נוספים [PERSON_NAME] העירייה צריכה לתת מענה לחברי.ות קהילת [DEMOG…" at bounding box center [102, 89] width 99 height 24
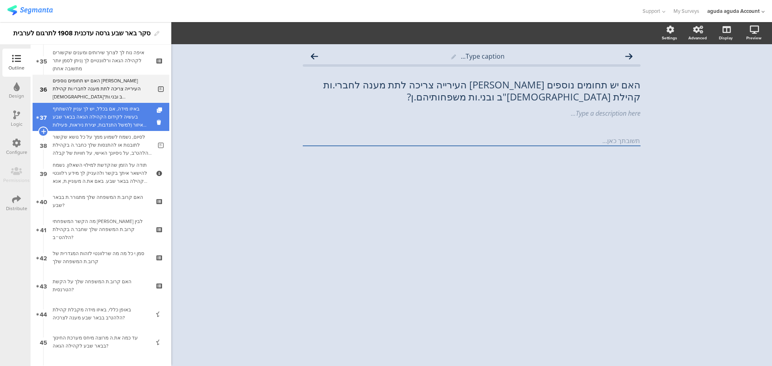
click at [117, 115] on div "באיזו מידה, אם בכלל, יש לך עניין להשתתף בעשיה לקידום הקהילה הגאה בבאר שבע והאיז…" at bounding box center [101, 117] width 96 height 24
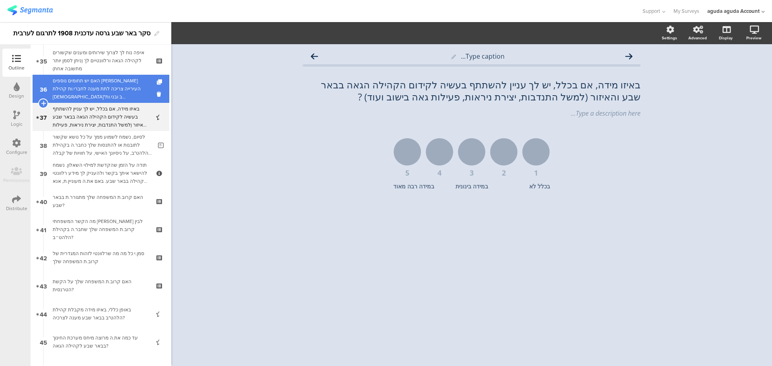
click at [116, 82] on div "האם יש תחומים נוספים [PERSON_NAME] העירייה צריכה לתת מענה לחברי.ות קהילת [DEMOG…" at bounding box center [102, 89] width 99 height 24
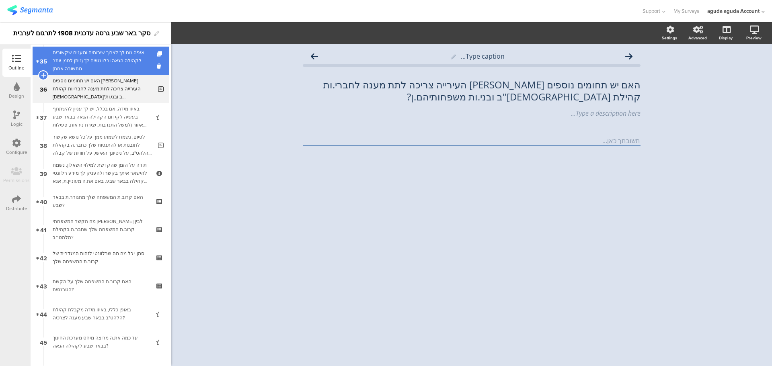
click at [129, 66] on div "איפה נוח לך לצרוך שירותים ומענים שקשורים לקהילה הגאה ורלוונטיים לך (ניתן לסמן י…" at bounding box center [101, 61] width 96 height 24
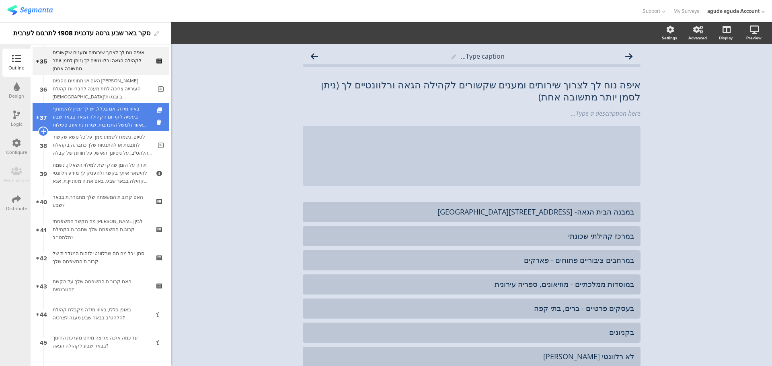
click at [93, 128] on div "באיזו מידה, אם בכלל, יש לך עניין להשתתף בעשיה לקידום הקהילה הגאה בבאר שבע והאיז…" at bounding box center [101, 117] width 96 height 24
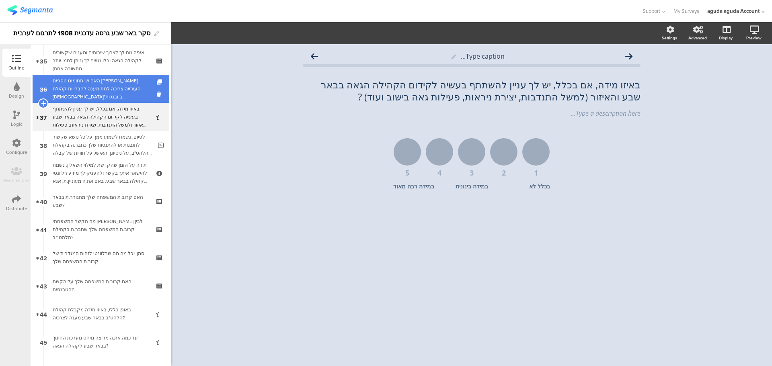
click at [98, 91] on div "האם יש תחומים נוספים [PERSON_NAME] העירייה צריכה לתת מענה לחברי.ות קהילת [DEMOG…" at bounding box center [102, 89] width 99 height 24
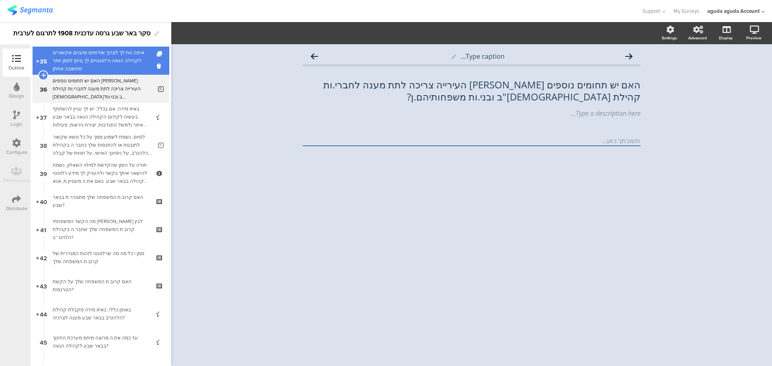
click at [129, 58] on div "איפה נוח לך לצרוך שירותים ומענים שקשורים לקהילה הגאה ורלוונטיים לך (ניתן לסמן י…" at bounding box center [101, 61] width 96 height 24
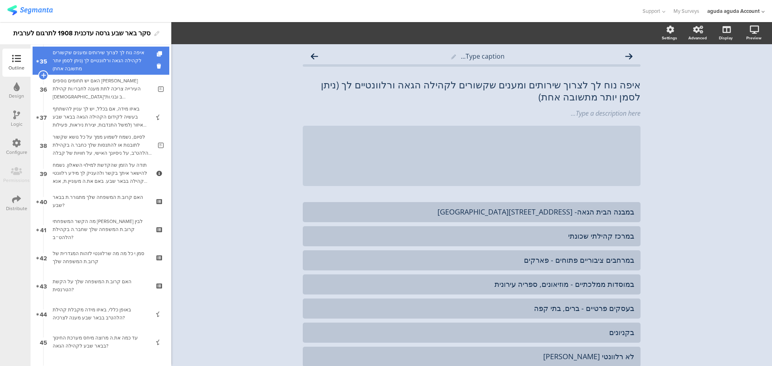
click at [96, 74] on link "35 איפה נוח לך לצרוך שירותים ומענים שקשורים לקהילה הגאה ורלוונטיים לך (ניתן לסמ…" at bounding box center [101, 61] width 137 height 28
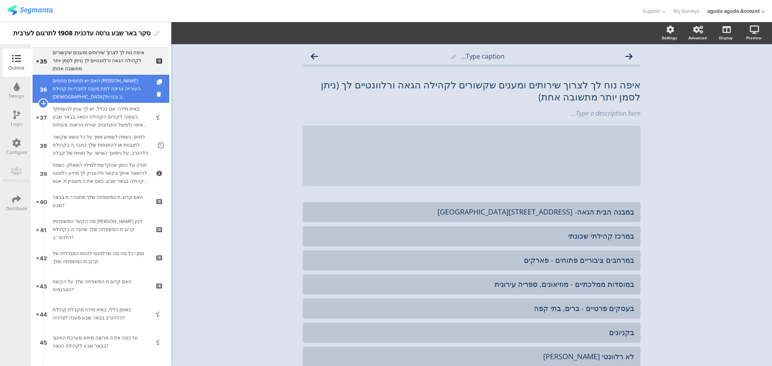
click at [98, 85] on div "האם יש תחומים נוספים [PERSON_NAME] העירייה צריכה לתת מענה לחברי.ות קהילת [DEMOG…" at bounding box center [102, 89] width 99 height 24
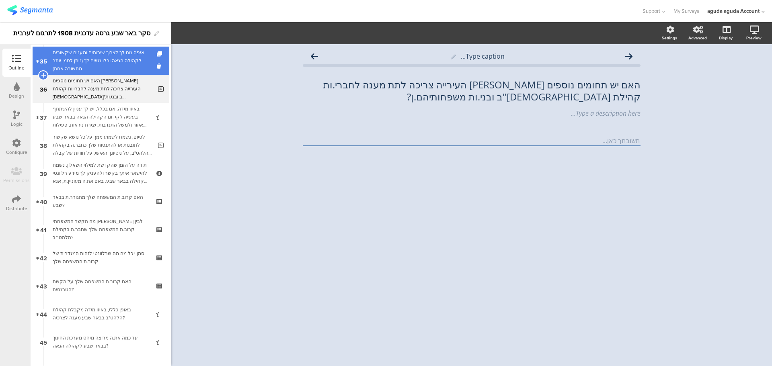
click at [104, 54] on div "איפה נוח לך לצרוך שירותים ומענים שקשורים לקהילה הגאה ורלוונטיים לך (ניתן לסמן י…" at bounding box center [101, 61] width 96 height 24
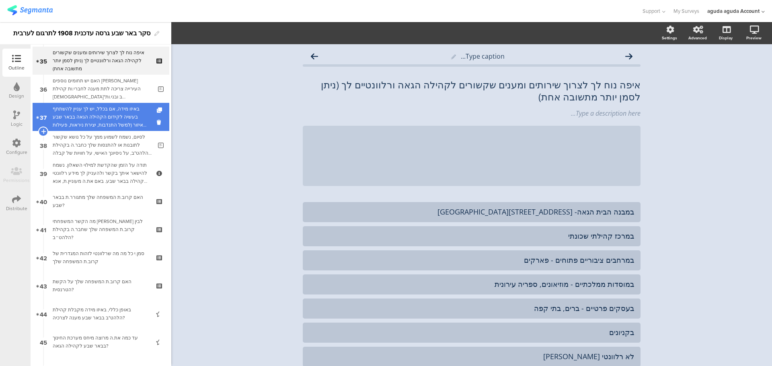
click at [115, 116] on div "באיזו מידה, אם בכלל, יש לך עניין להשתתף בעשיה לקידום הקהילה הגאה בבאר שבע והאיז…" at bounding box center [101, 117] width 96 height 24
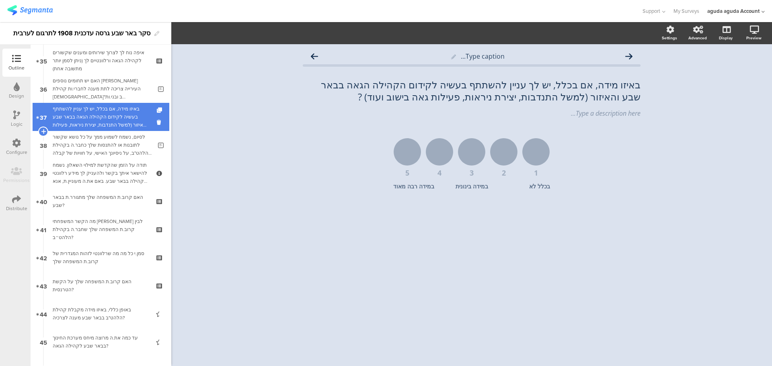
click at [108, 120] on div "באיזו מידה, אם בכלל, יש לך עניין להשתתף בעשיה לקידום הקהילה הגאה בבאר שבע והאיז…" at bounding box center [101, 117] width 96 height 24
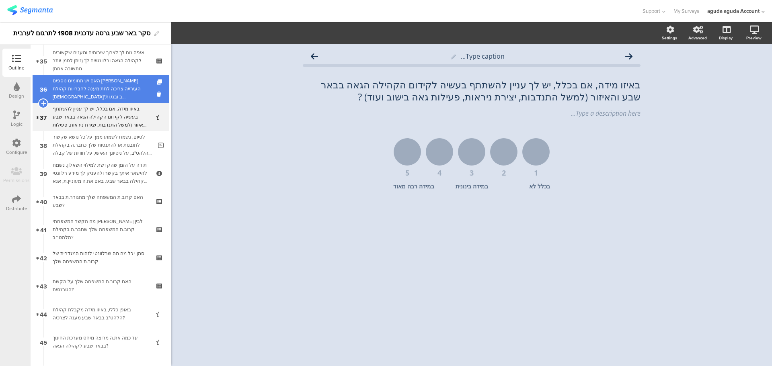
click at [109, 86] on div "האם יש תחומים נוספים [PERSON_NAME] העירייה צריכה לתת מענה לחברי.ות קהילת [DEMOG…" at bounding box center [102, 89] width 99 height 24
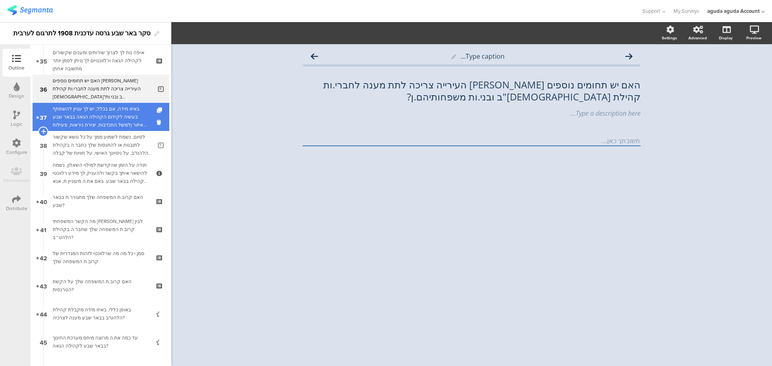
click at [105, 118] on div "באיזו מידה, אם בכלל, יש לך עניין להשתתף בעשיה לקידום הקהילה הגאה בבאר שבע והאיז…" at bounding box center [101, 117] width 96 height 24
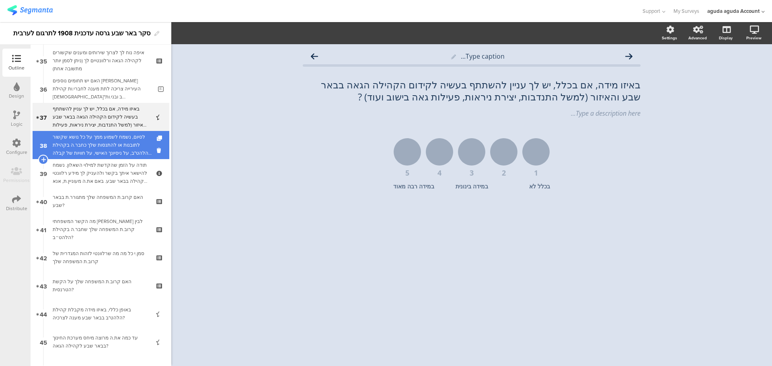
click at [104, 152] on div "לסיום, נשמח לשמוע ממך על כל נושא שקשור לתובנות או להתנסות שלך כחבר.ה בקהילת הלה…" at bounding box center [102, 145] width 99 height 24
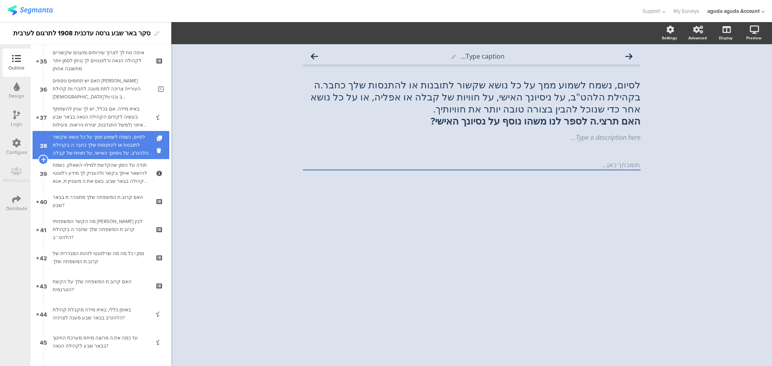
click at [88, 146] on div "לסיום, נשמח לשמוע ממך על כל נושא שקשור לתובנות או להתנסות שלך כחבר.ה בקהילת הלה…" at bounding box center [102, 145] width 99 height 24
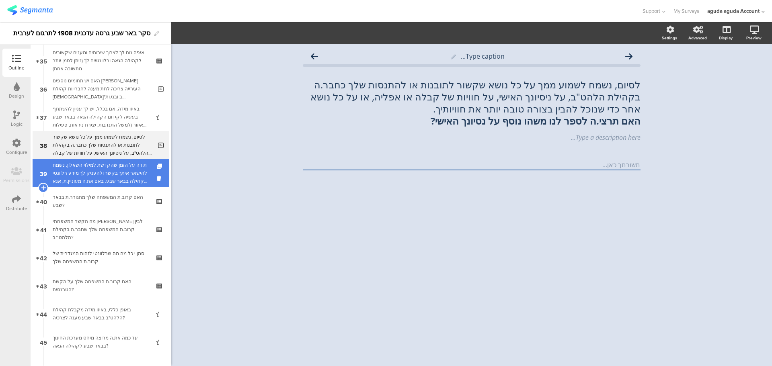
click at [90, 182] on div "תודה על הזמן שהקדשת למילוי השאלון. נשמח להישאר איתך בקשר ולהעניק לך מידע רלוונט…" at bounding box center [101, 173] width 96 height 24
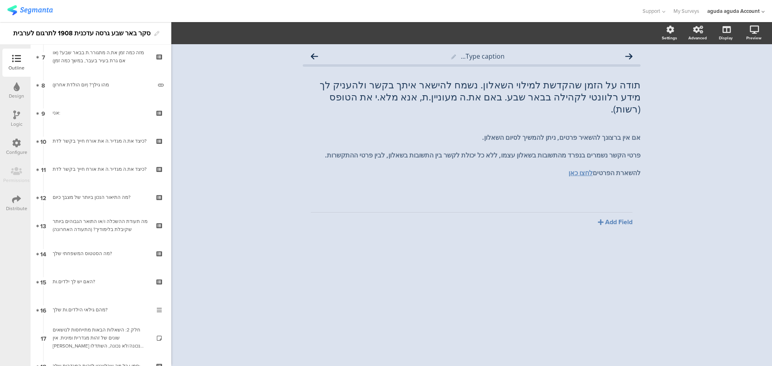
scroll to position [221, 0]
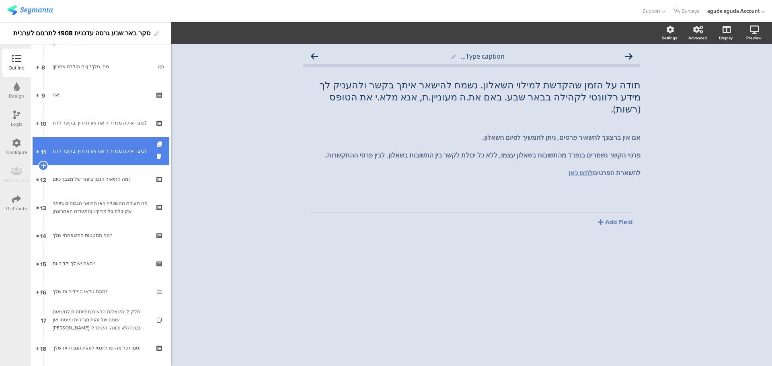
click at [94, 164] on link "11 כיצד את.ה מגדיר.ה את אורח חייך בקשר לדת?" at bounding box center [101, 151] width 137 height 28
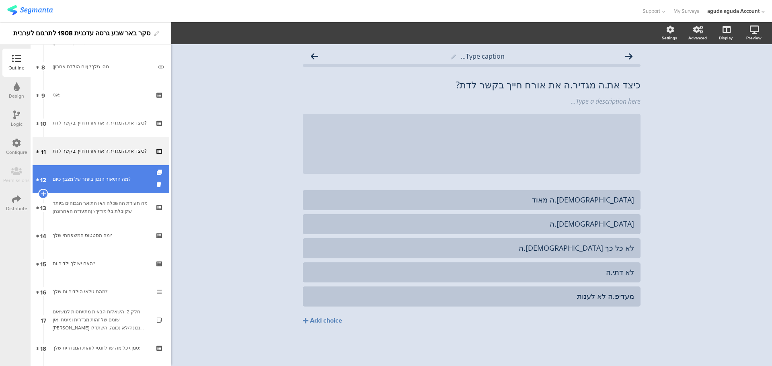
click at [92, 176] on div "מה התיאור הנכון ביותר של מצבך כיום?" at bounding box center [101, 179] width 96 height 8
